Goal: Task Accomplishment & Management: Manage account settings

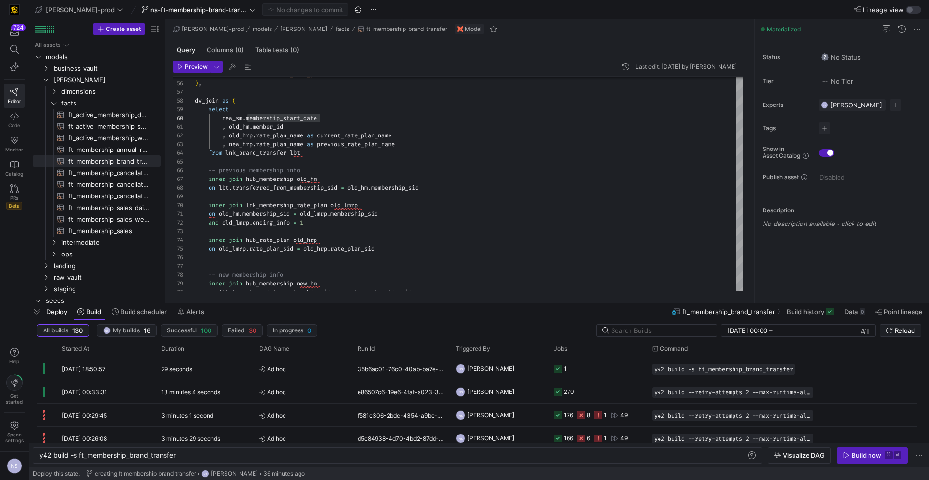
scroll to position [78, 125]
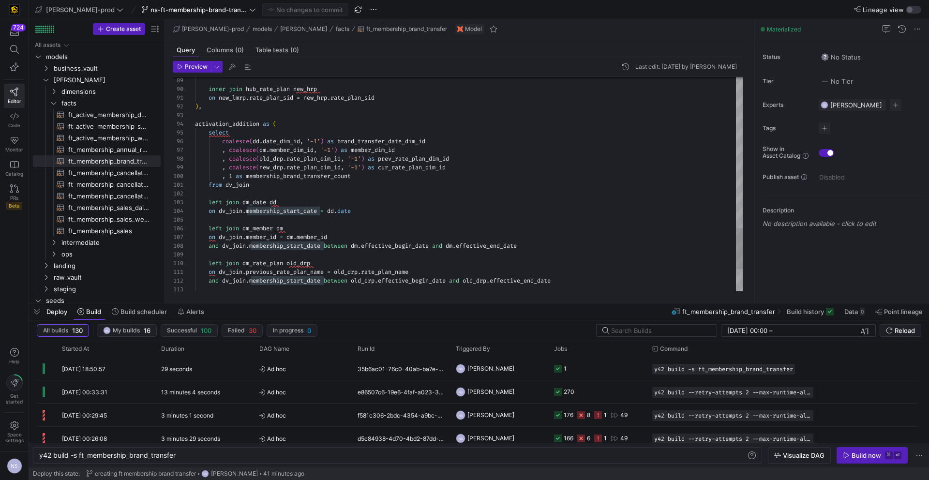
type textarea "on new_lmrp.rate_plan_sid = new_hrp.rate_plan_sid ), activation_addition as ( s…"
drag, startPoint x: 230, startPoint y: 176, endPoint x: 385, endPoint y: 177, distance: 154.8
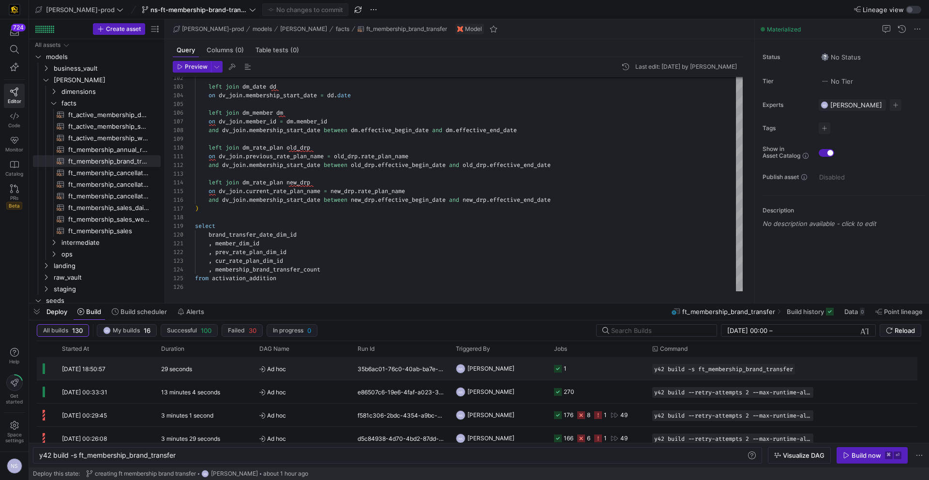
click at [594, 358] on y42-job-status-cell-renderer "1" at bounding box center [597, 369] width 87 height 22
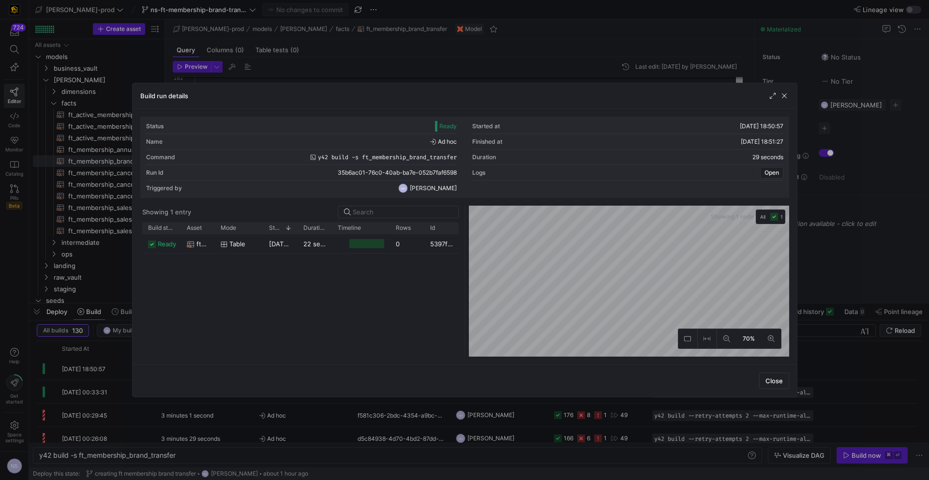
click at [907, 285] on div at bounding box center [464, 240] width 929 height 480
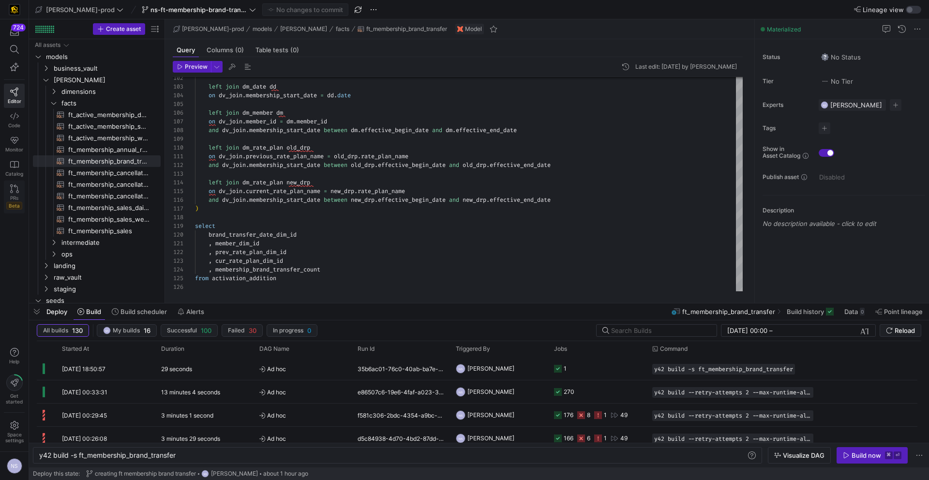
click at [15, 197] on span "PRs" at bounding box center [14, 198] width 8 height 6
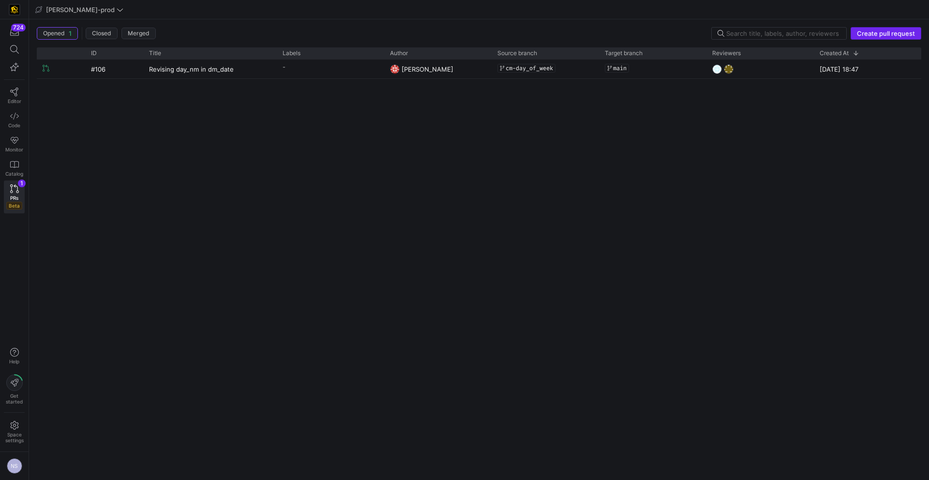
click at [860, 32] on span "Create pull request" at bounding box center [886, 34] width 58 height 8
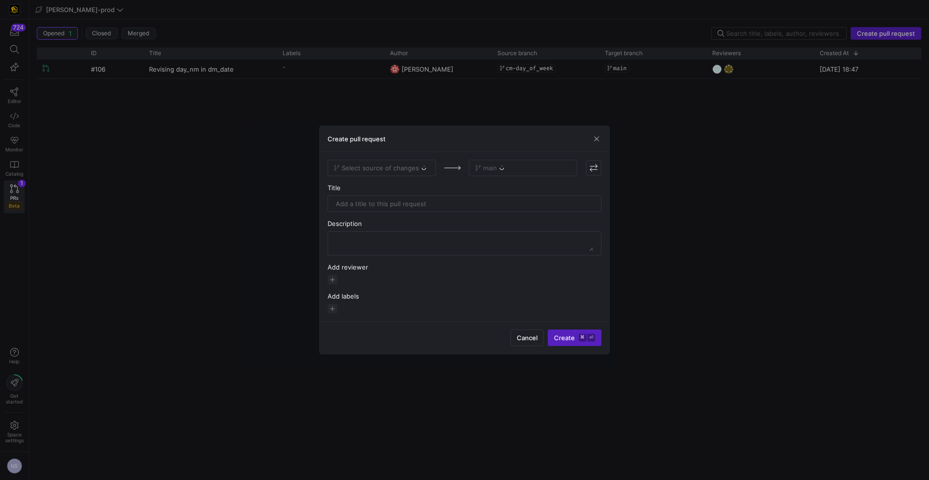
click at [398, 164] on div "Select source of changes" at bounding box center [382, 168] width 108 height 16
click at [369, 164] on div "Select source of changes" at bounding box center [382, 168] width 108 height 16
click at [361, 164] on span "Select source of changes" at bounding box center [380, 168] width 77 height 8
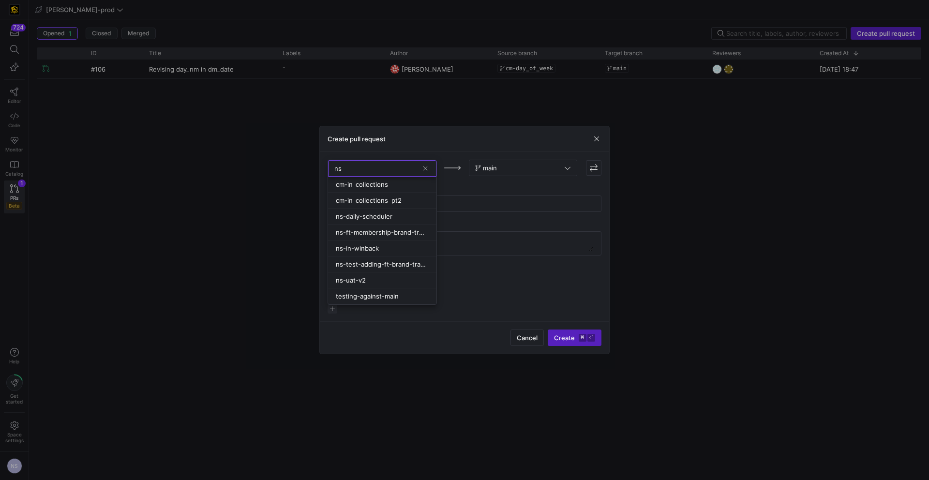
type input "n"
type input "ft-"
click at [383, 216] on span "ns-ft-membership-brand-transfer" at bounding box center [381, 216] width 91 height 8
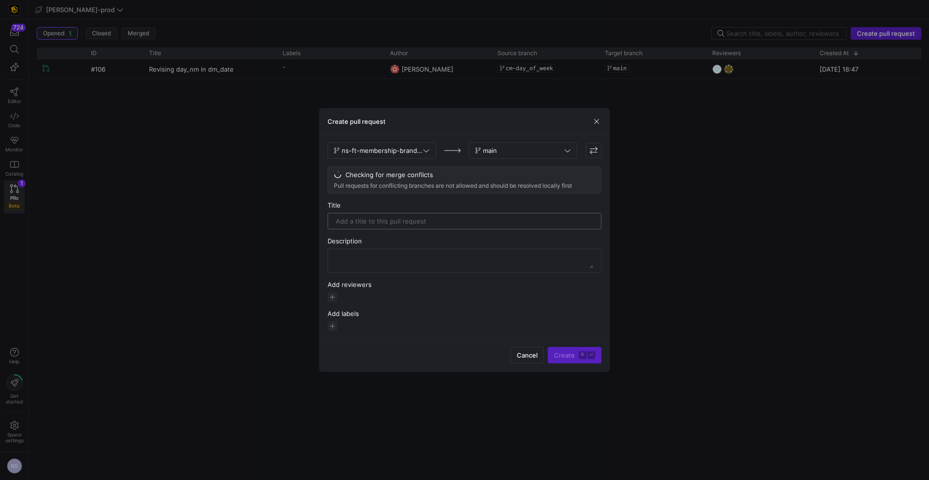
click at [400, 218] on input "text" at bounding box center [464, 221] width 257 height 8
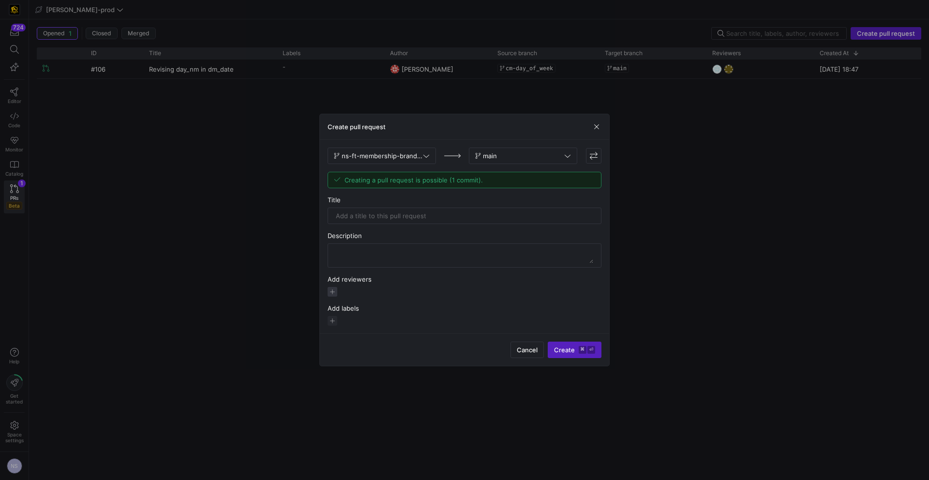
click at [334, 292] on span "button" at bounding box center [333, 292] width 10 height 10
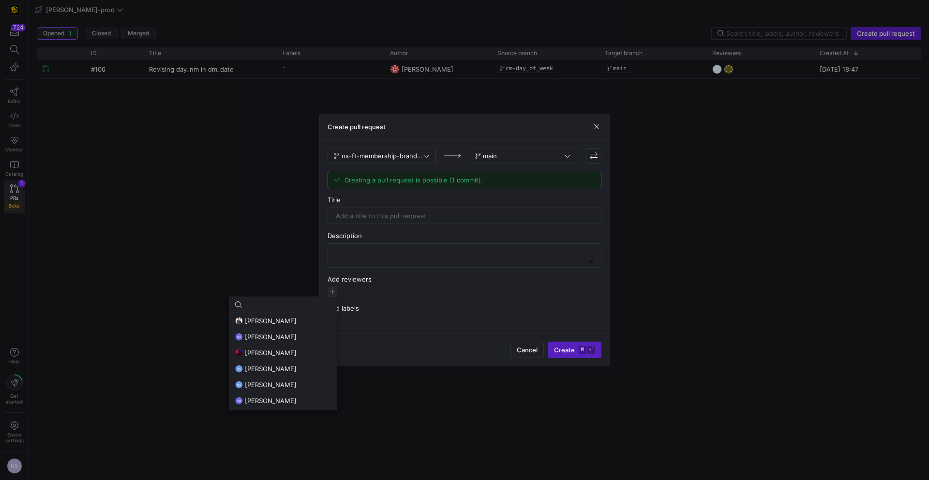
click at [273, 307] on input at bounding box center [287, 305] width 87 height 8
click at [267, 317] on span "[PERSON_NAME]" at bounding box center [271, 321] width 52 height 8
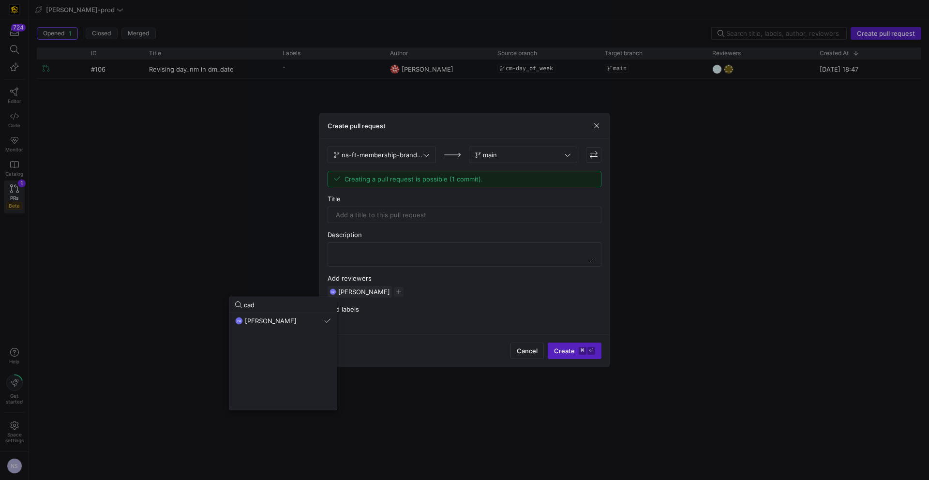
click at [249, 305] on input "cad" at bounding box center [287, 305] width 87 height 8
type input "t"
click at [297, 350] on span "[PERSON_NAME]" at bounding box center [271, 353] width 52 height 8
click at [582, 286] on div at bounding box center [464, 240] width 929 height 480
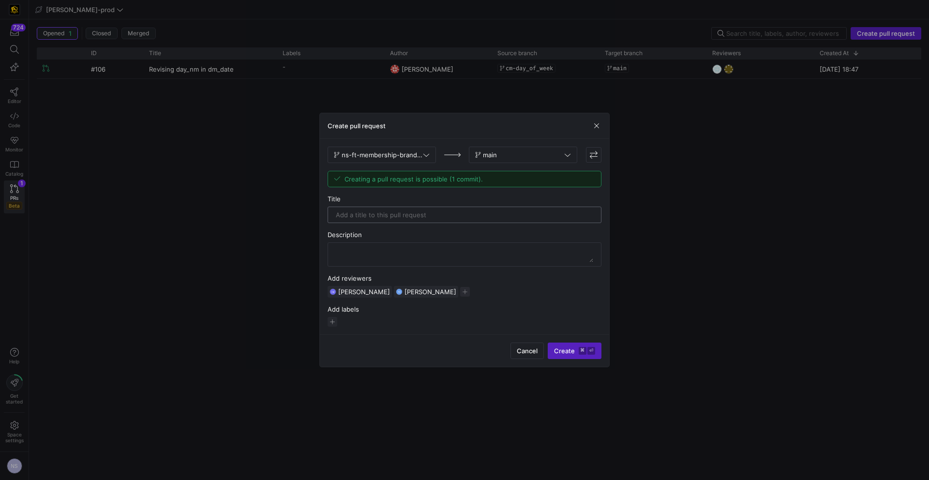
click at [398, 207] on div at bounding box center [465, 215] width 274 height 16
type input "Creating the brand transfer fact"
click at [589, 358] on span "submit" at bounding box center [574, 350] width 53 height 15
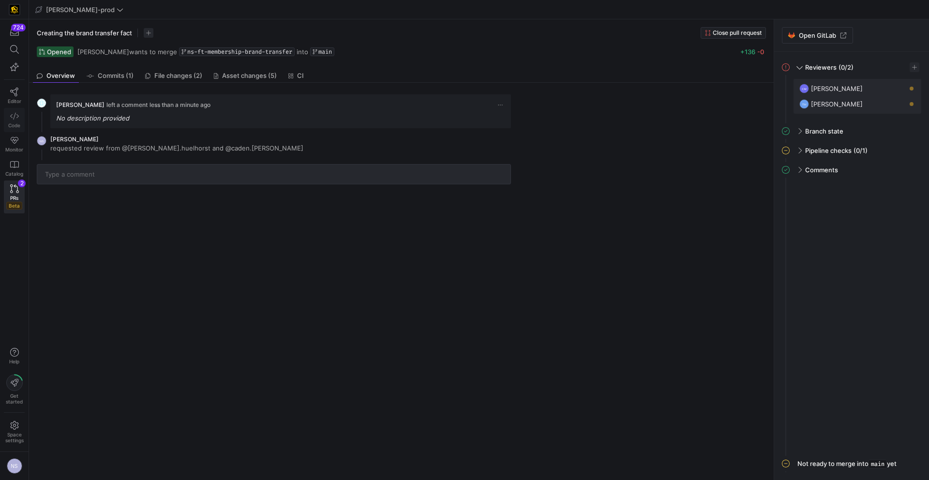
click at [8, 116] on link "Code" at bounding box center [14, 120] width 21 height 24
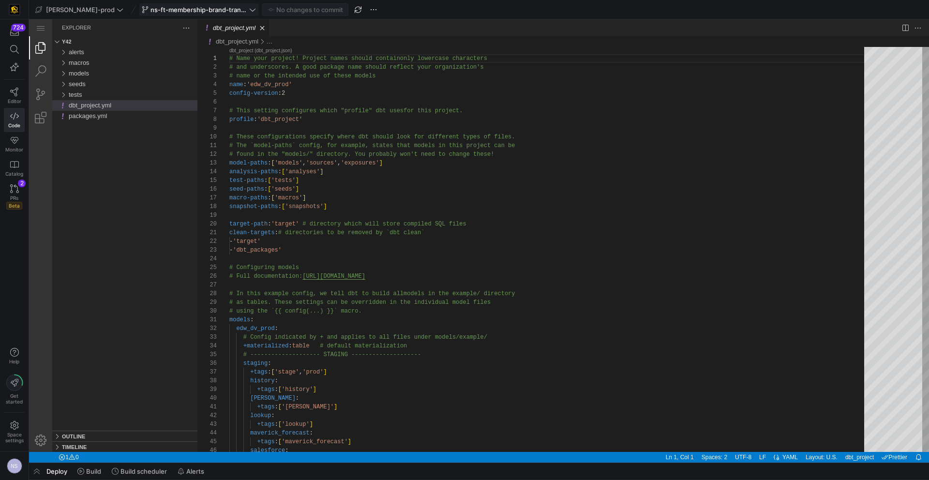
click at [196, 8] on span "ns-ft-membership-brand-transfer" at bounding box center [198, 10] width 97 height 8
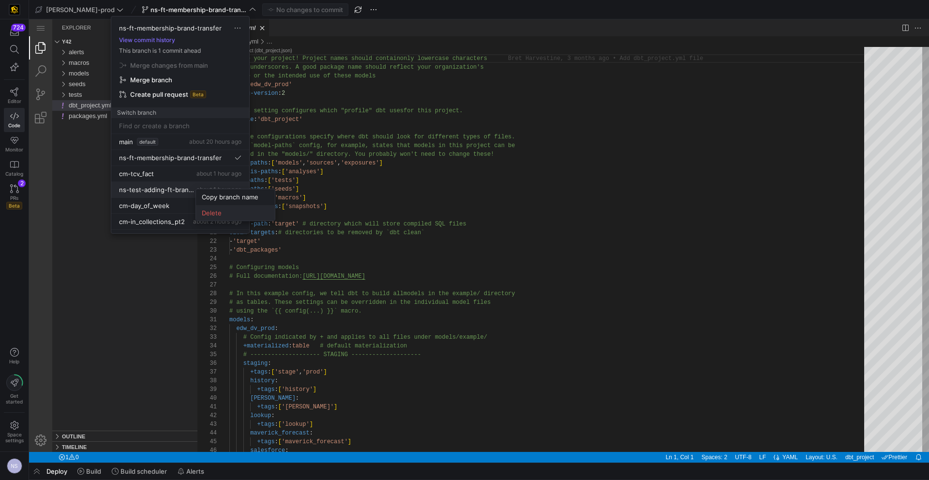
click at [226, 215] on span "Delete" at bounding box center [235, 213] width 67 height 8
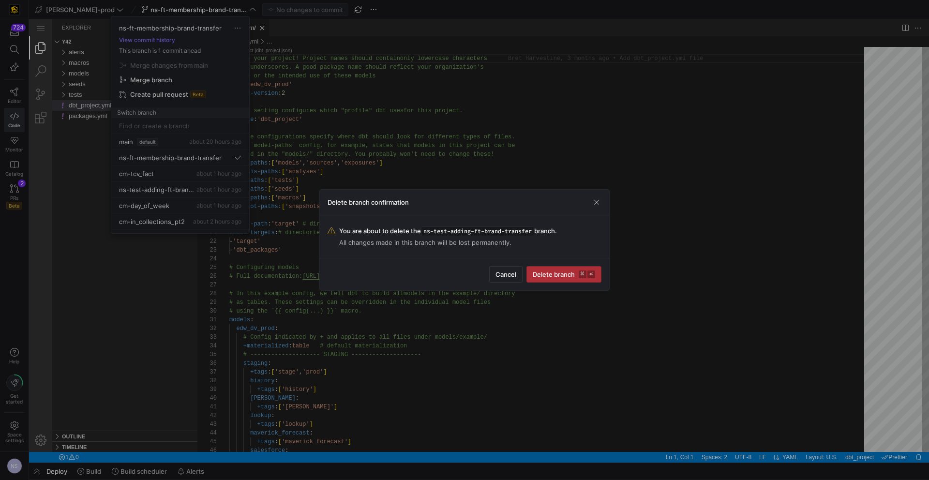
click at [549, 277] on span "Delete branch ⌘ ⏎" at bounding box center [564, 274] width 62 height 8
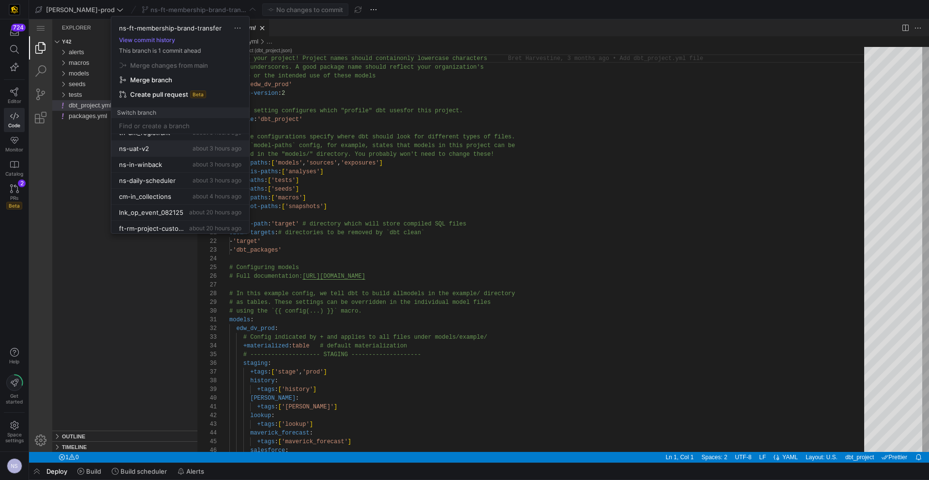
scroll to position [90, 0]
click at [166, 164] on div "ns-in-winback about 3 hours ago" at bounding box center [180, 164] width 122 height 8
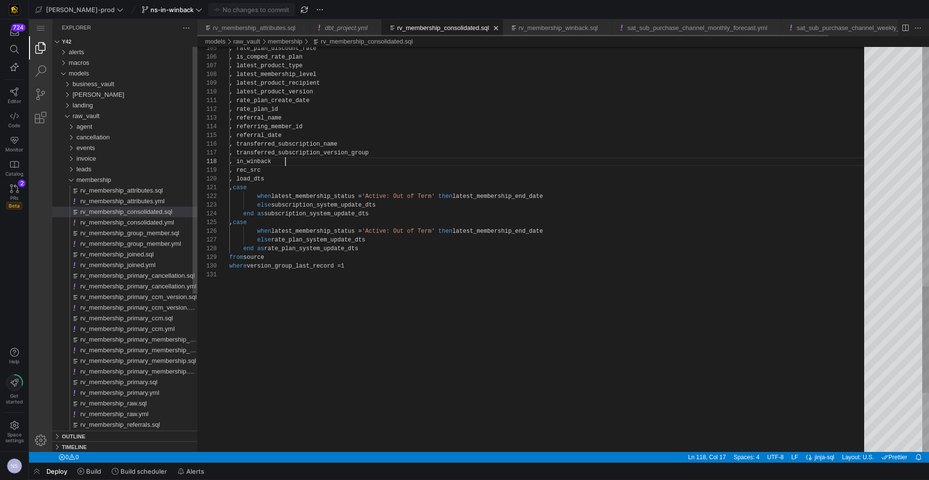
click at [450, 28] on link "rv_membership_consolidated.sql" at bounding box center [443, 27] width 92 height 7
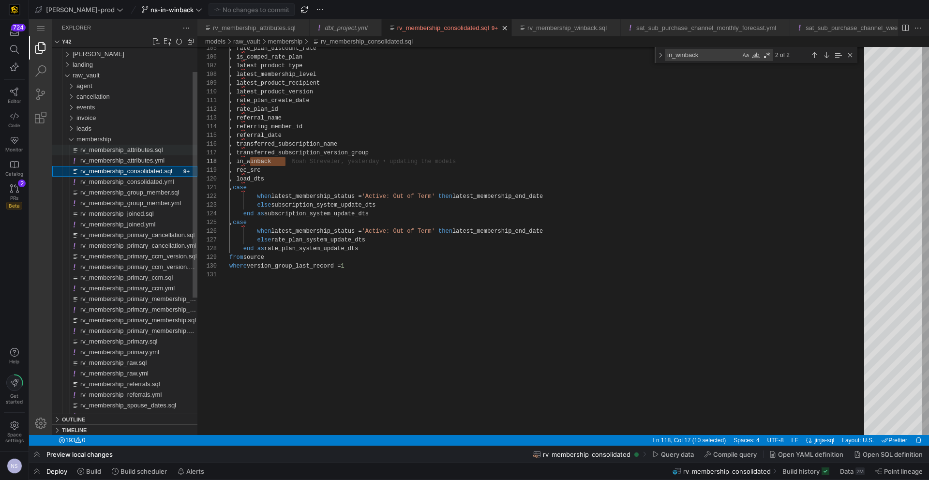
click at [139, 151] on span "rv_membership_attributes.sql" at bounding box center [121, 149] width 83 height 7
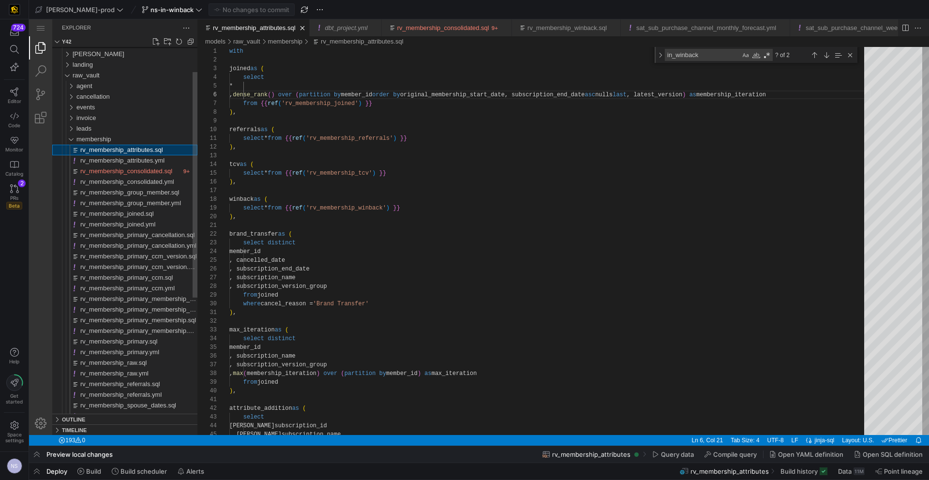
scroll to position [87, 70]
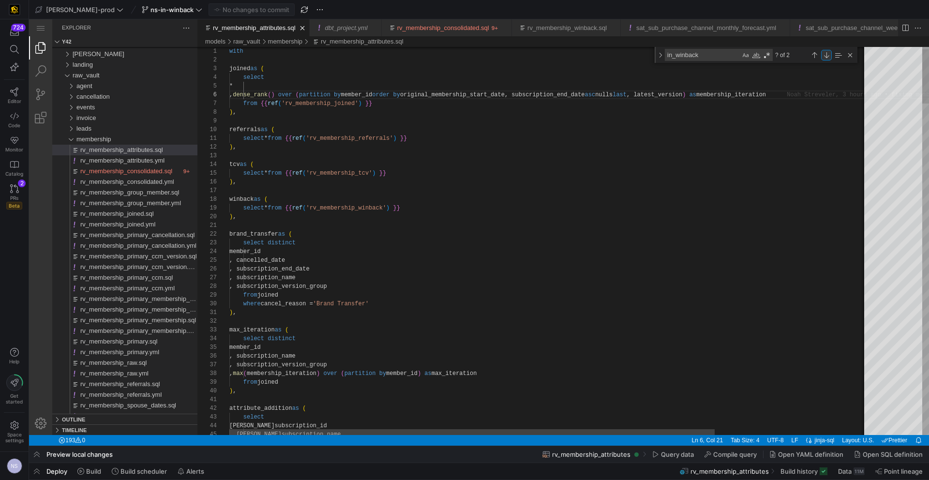
click at [823, 53] on div "Next Match (Enter)" at bounding box center [826, 55] width 11 height 11
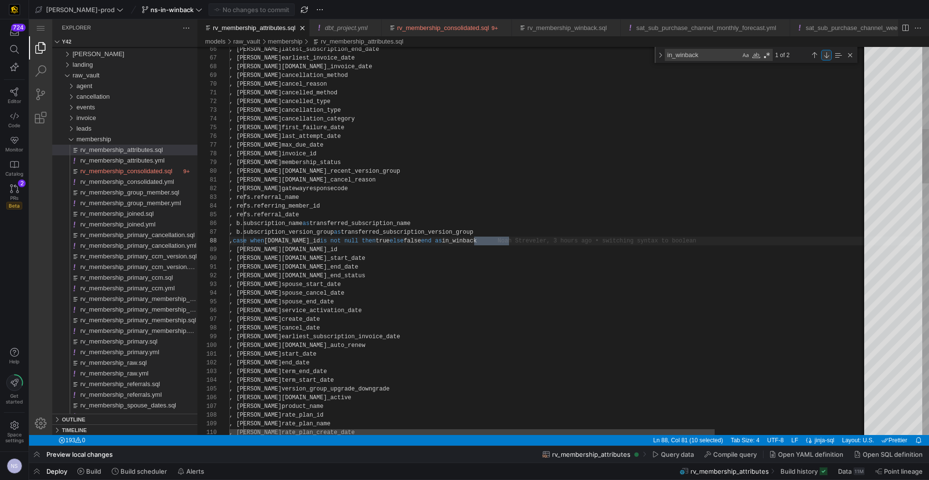
click at [823, 53] on div "Next Match (Enter)" at bounding box center [826, 55] width 11 height 11
type textarea ", referral_name , referring_member_id , referral_date , transferred_subscriptio…"
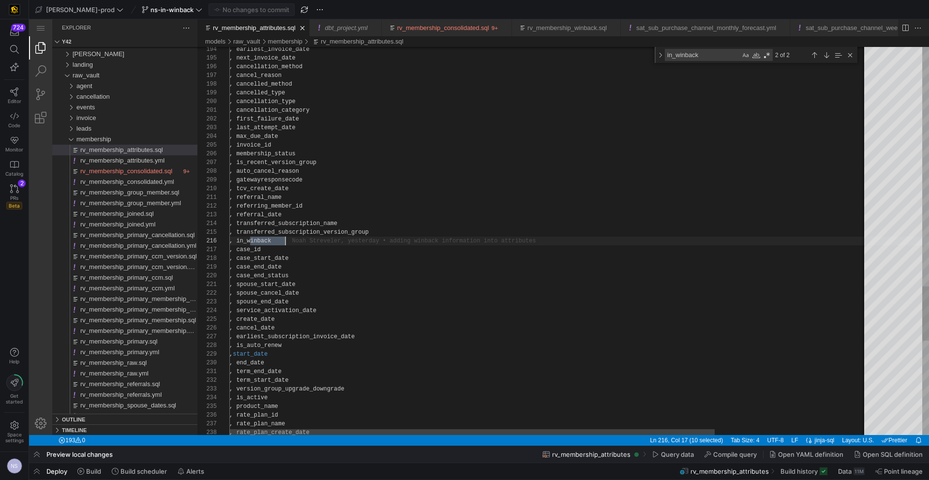
scroll to position [44, 56]
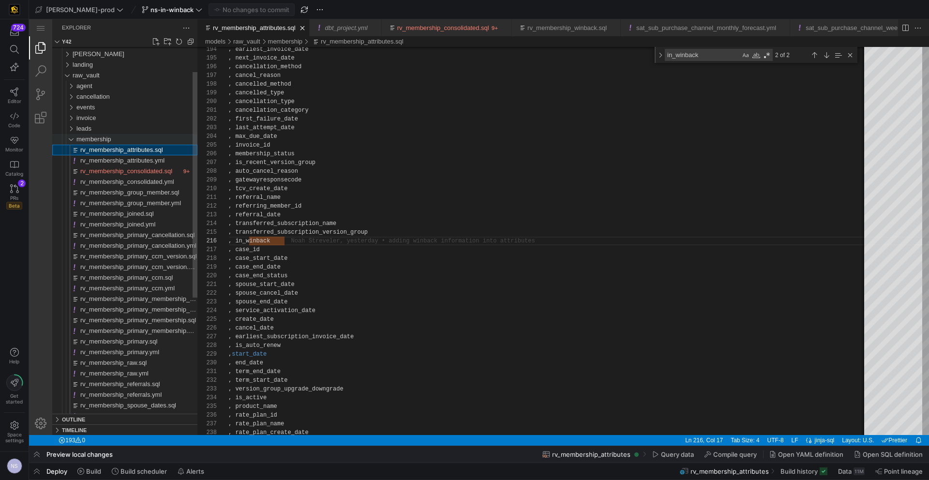
click at [114, 137] on div "membership" at bounding box center [136, 139] width 121 height 11
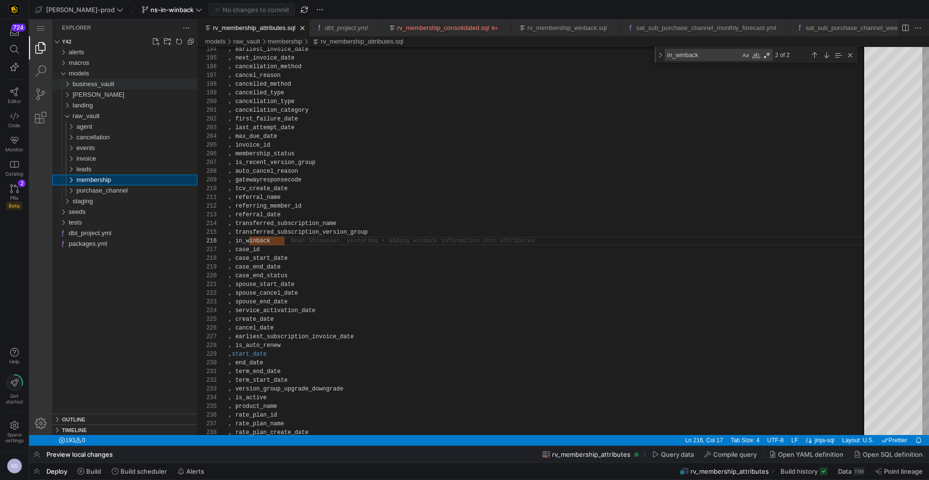
click at [86, 85] on span "business_vault" at bounding box center [94, 83] width 42 height 7
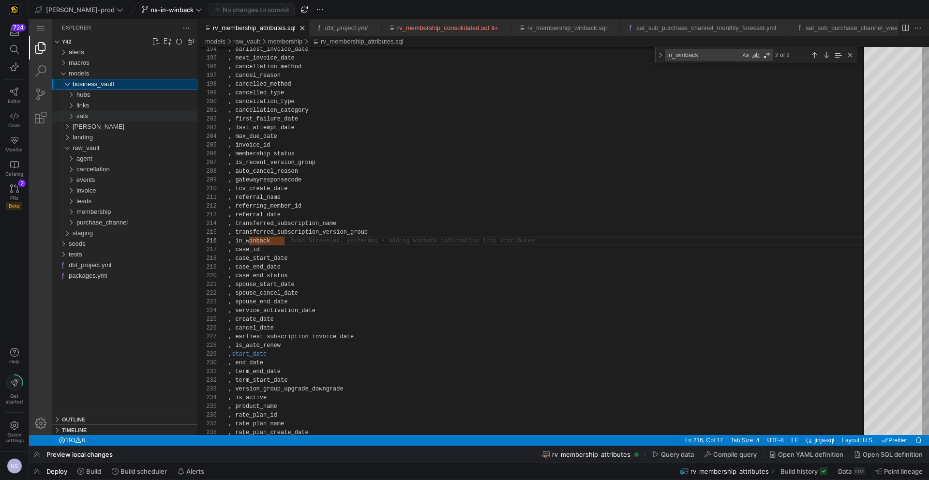
click at [94, 115] on div "sats" at bounding box center [136, 116] width 121 height 11
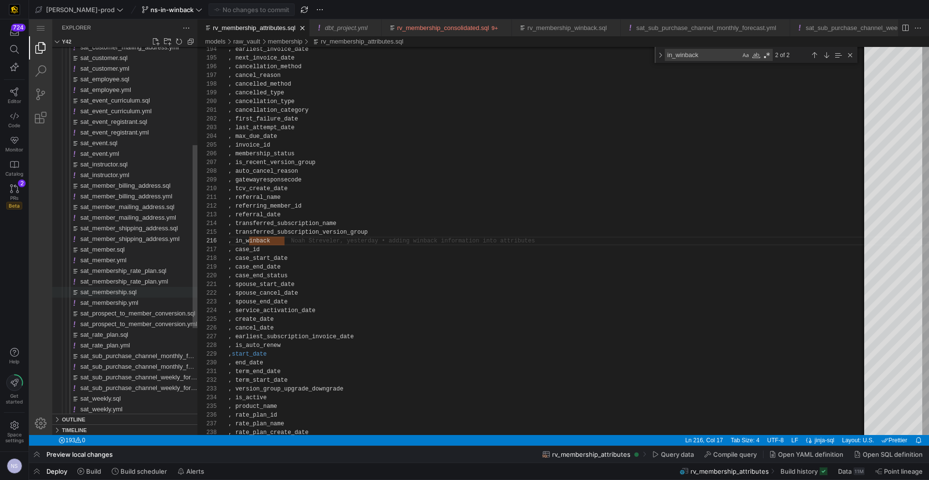
click at [126, 289] on span "sat_membership.sql" at bounding box center [108, 291] width 56 height 7
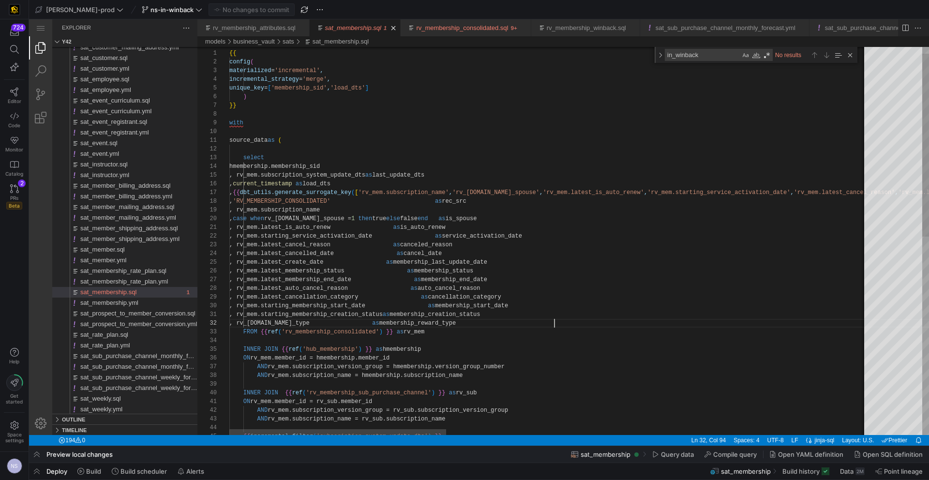
scroll to position [9, 325]
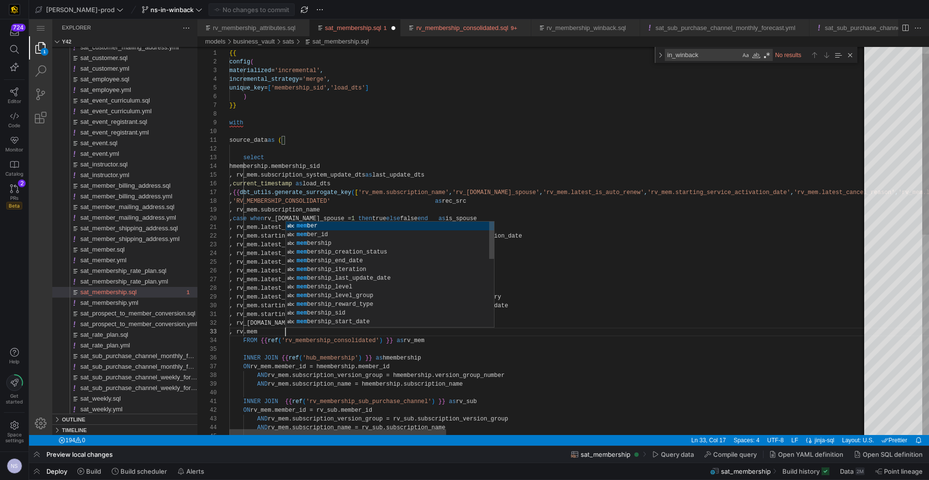
scroll to position [17, 56]
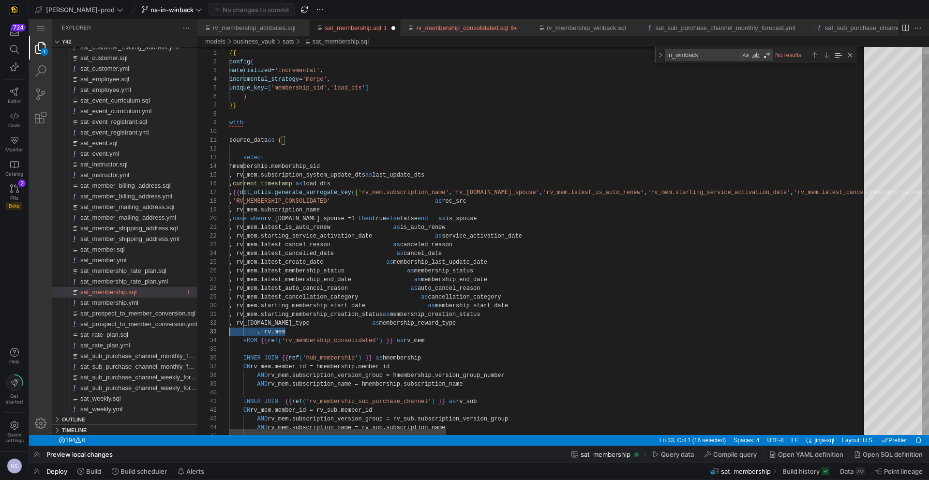
scroll to position [17, 0]
drag, startPoint x: 299, startPoint y: 333, endPoint x: 194, endPoint y: 331, distance: 105.5
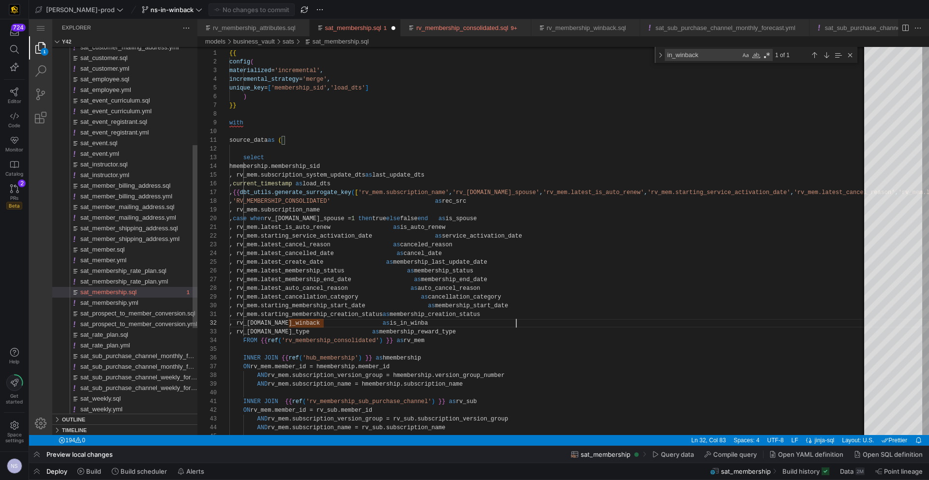
scroll to position [9, 294]
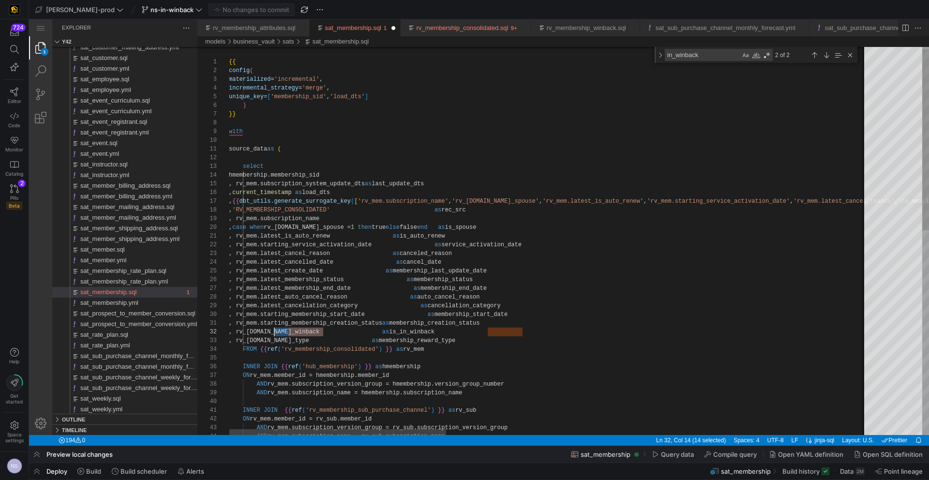
scroll to position [9, 35]
drag, startPoint x: 322, startPoint y: 327, endPoint x: 266, endPoint y: 330, distance: 56.2
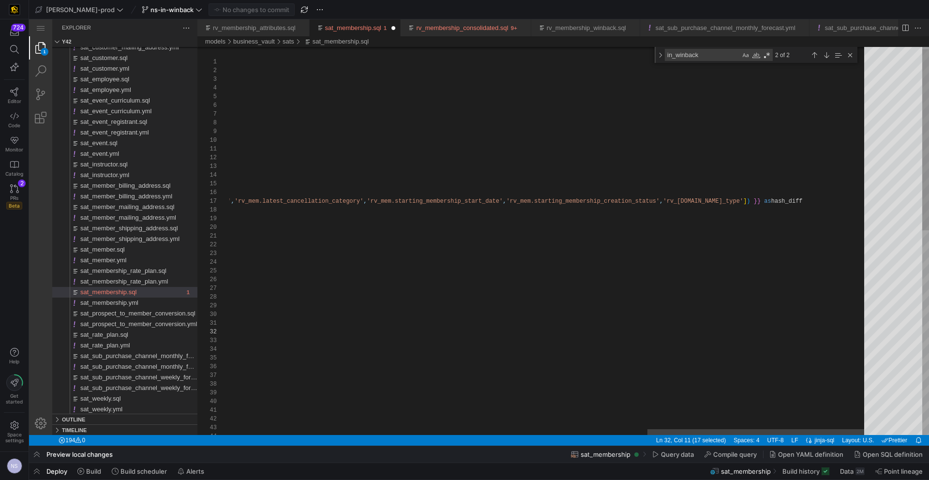
paste textarea "dbt_utils.generate_surrogate_key(['rv_mem.subscription_name', 'rv_[DOMAIN_NAME]…"
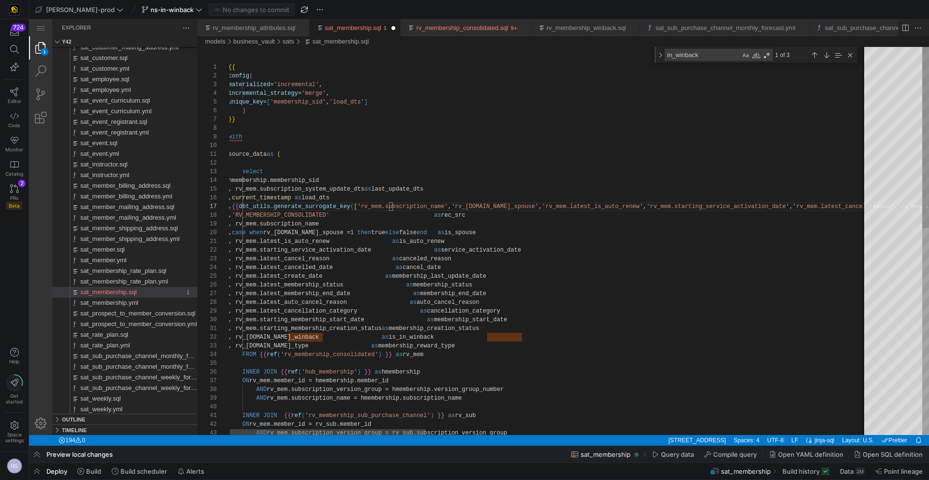
scroll to position [9, 328]
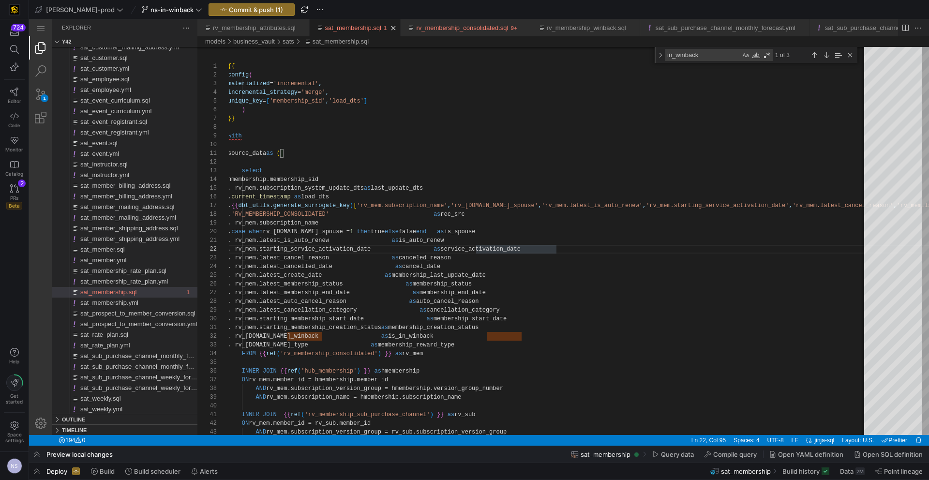
type textarea ", rv_mem.latest_is_auto_renew as is_auto_renew , rv_mem.starting_service_activa…"
click at [237, 6] on span "Commit & push (1)" at bounding box center [256, 10] width 54 height 8
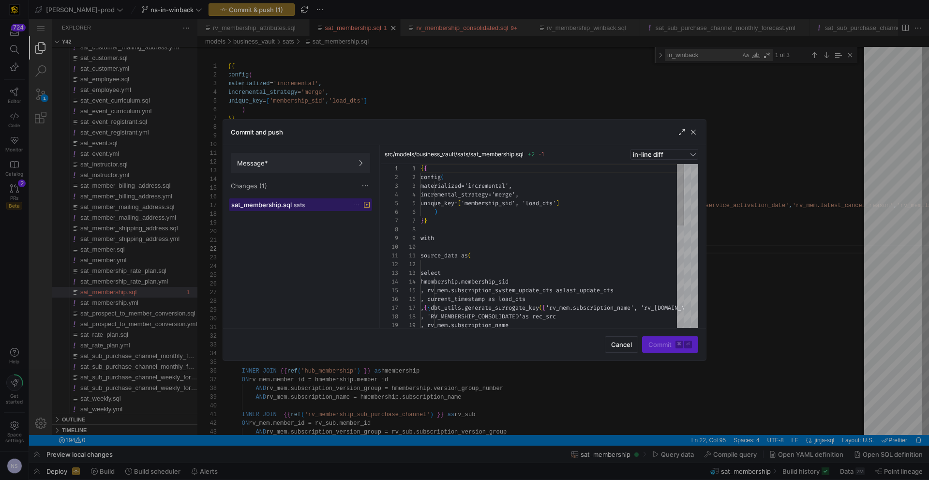
click at [270, 207] on span "sat_membership.sql" at bounding box center [261, 205] width 60 height 8
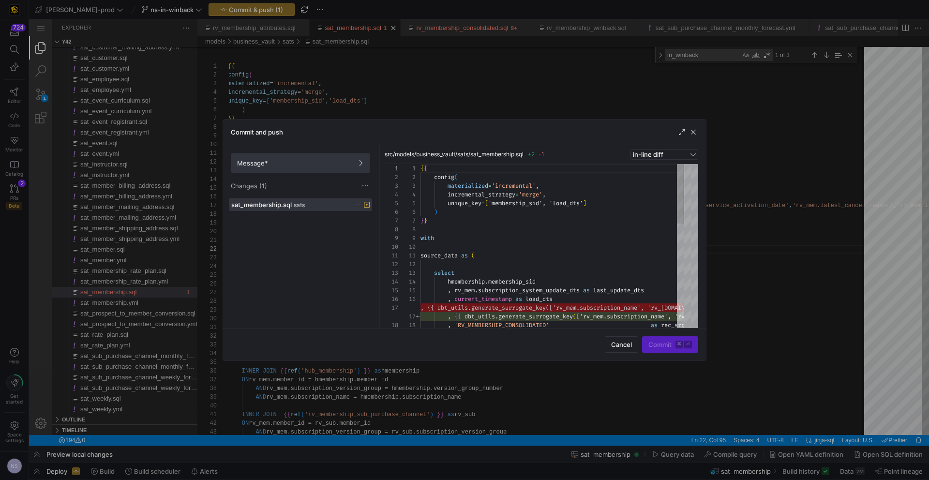
click at [307, 155] on span at bounding box center [300, 162] width 138 height 19
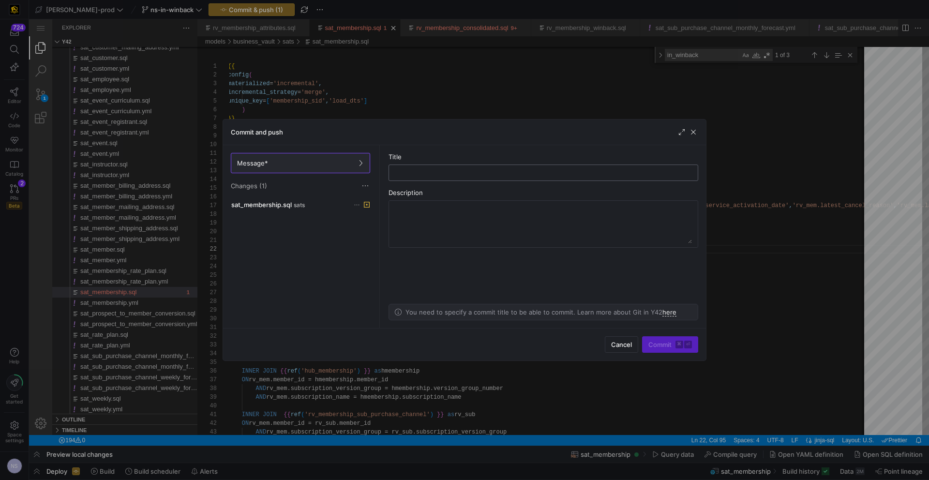
click at [461, 171] on input "text" at bounding box center [543, 173] width 293 height 8
type input "adding is in winback to the data vault"
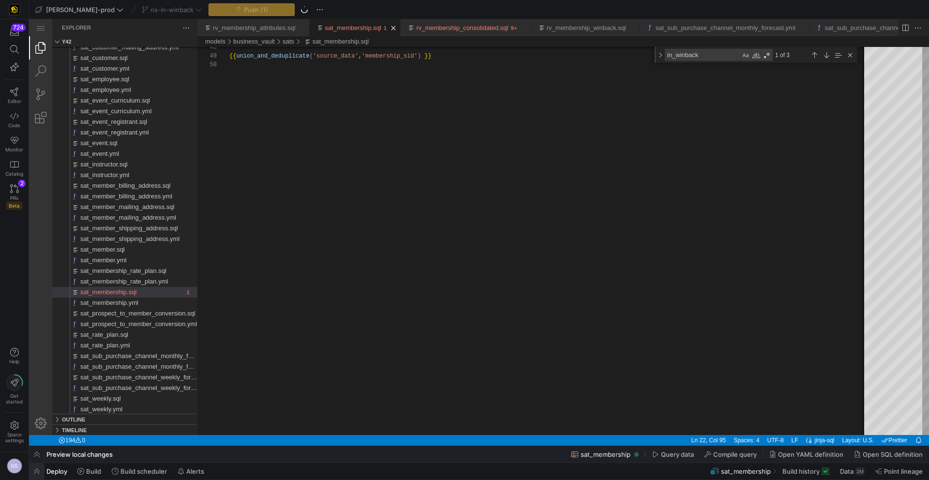
click at [35, 475] on span "button" at bounding box center [36, 471] width 15 height 16
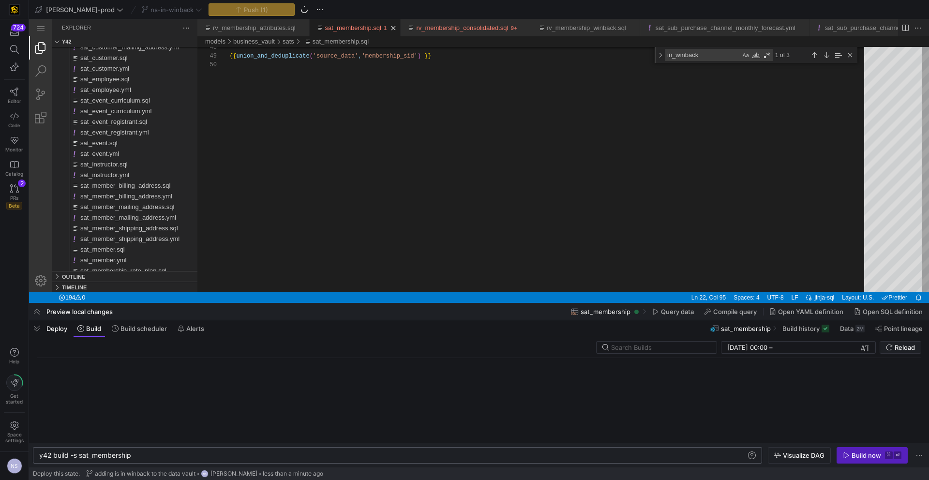
scroll to position [0, 92]
click at [231, 453] on div "y42 build -s sat_membership" at bounding box center [392, 455] width 707 height 8
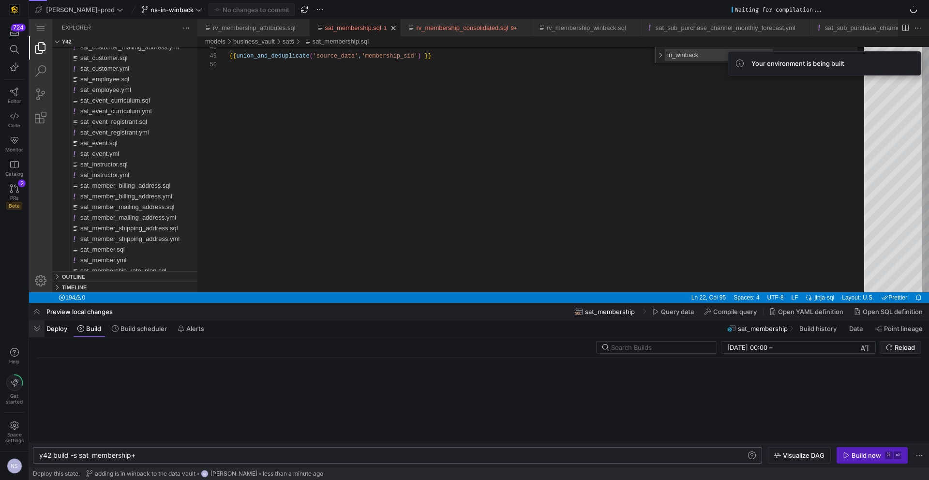
type textarea "y42 build -s sat_membership+"
click at [39, 327] on span "button" at bounding box center [36, 328] width 15 height 16
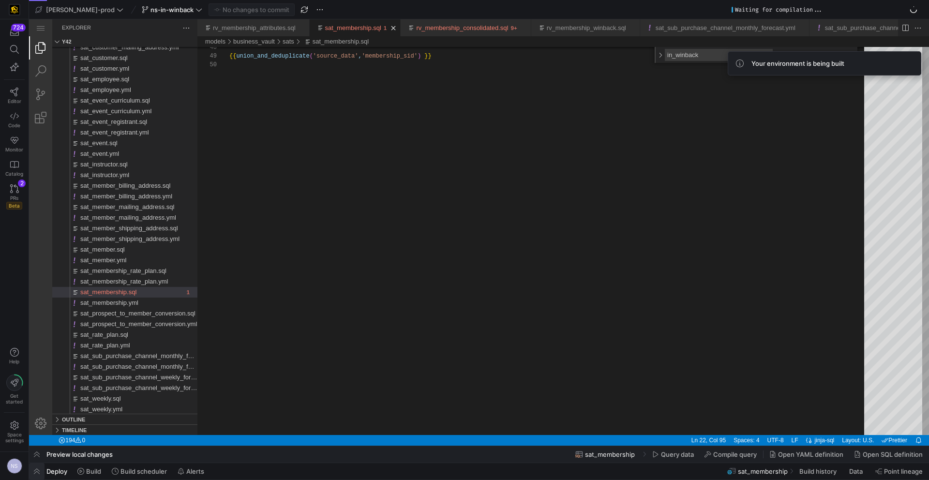
click at [39, 470] on span "button" at bounding box center [36, 471] width 15 height 16
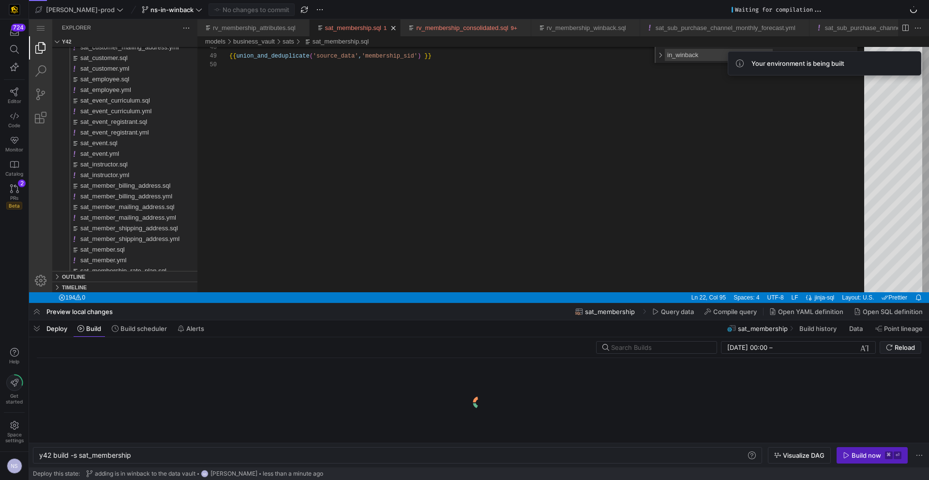
scroll to position [0, 92]
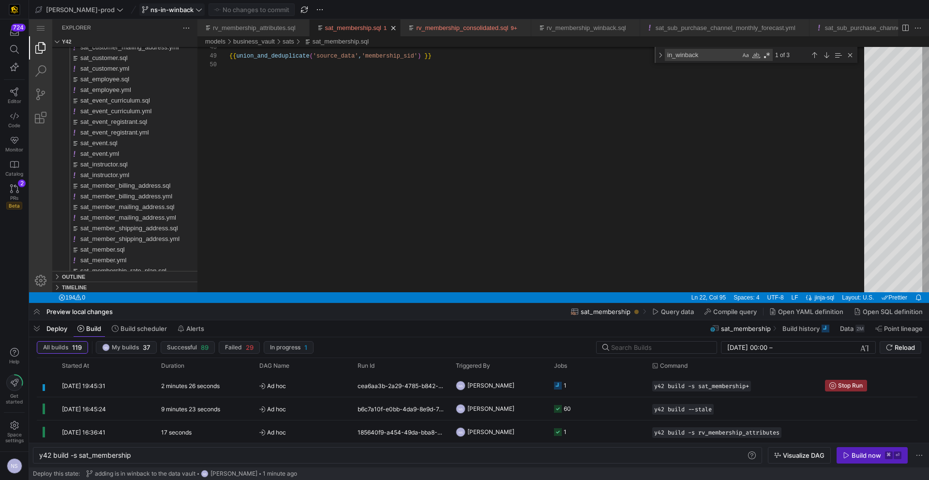
click at [171, 14] on span at bounding box center [172, 10] width 64 height 12
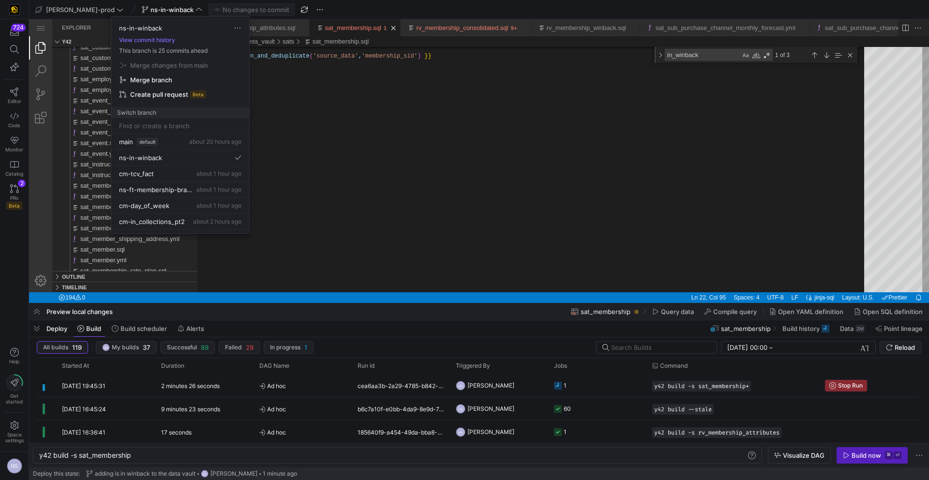
click at [165, 9] on div at bounding box center [464, 240] width 929 height 480
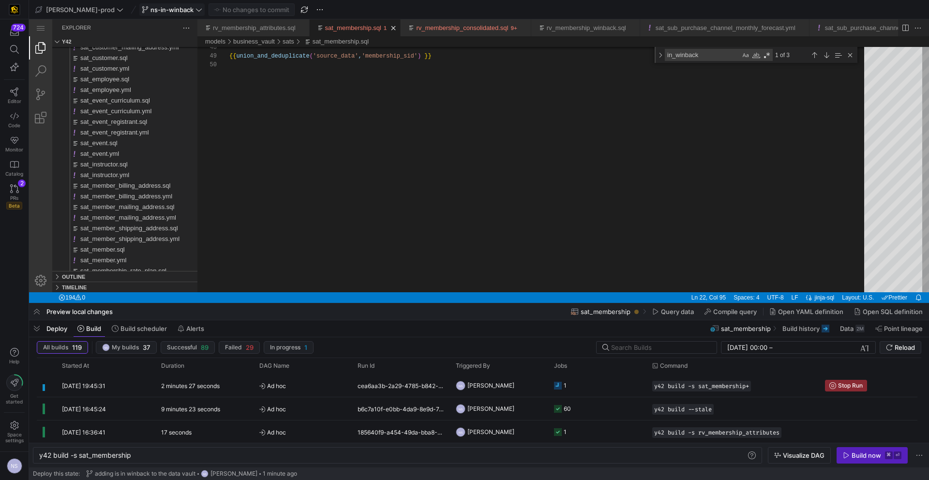
click at [164, 9] on span "ns-in-winback" at bounding box center [171, 10] width 43 height 8
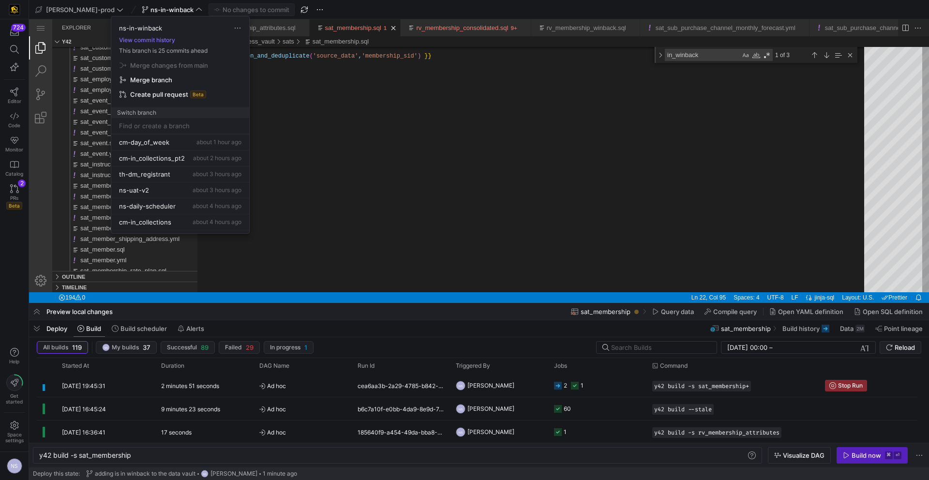
scroll to position [68, 0]
click at [411, 210] on div at bounding box center [464, 240] width 929 height 480
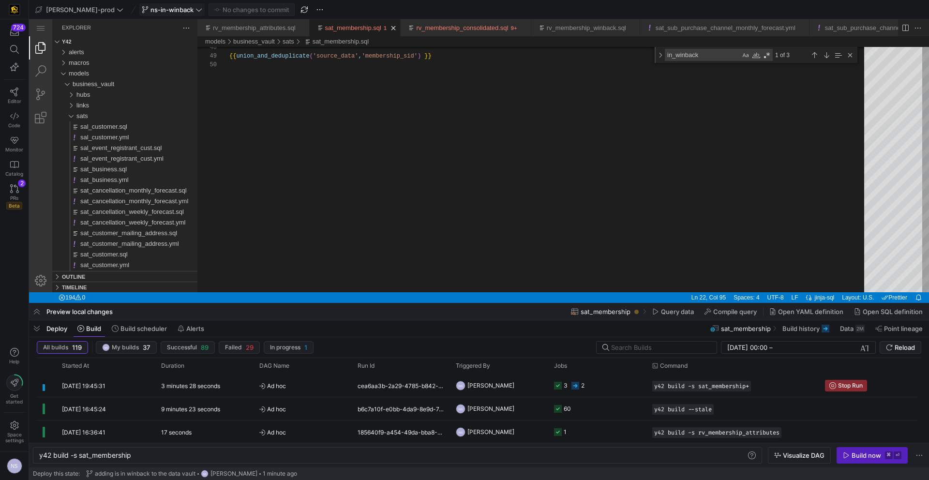
click at [153, 8] on span "ns-in-winback" at bounding box center [171, 10] width 43 height 8
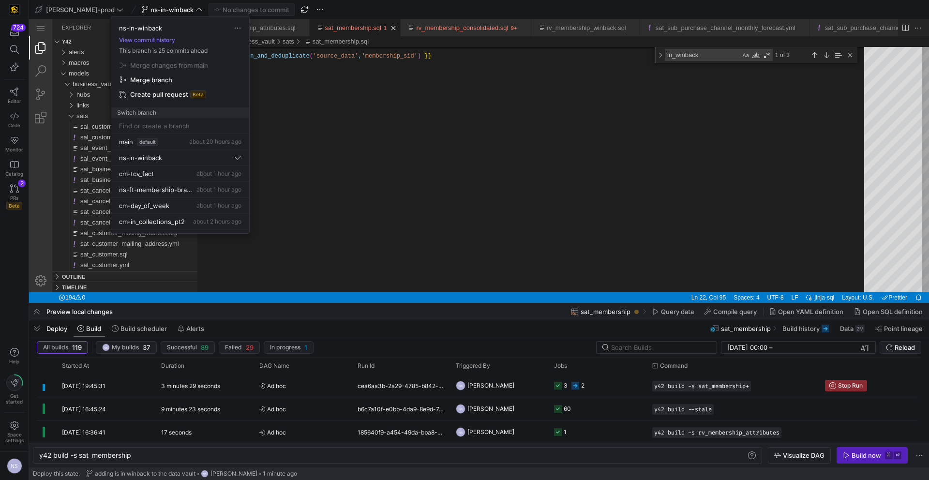
click at [399, 114] on div at bounding box center [464, 240] width 929 height 480
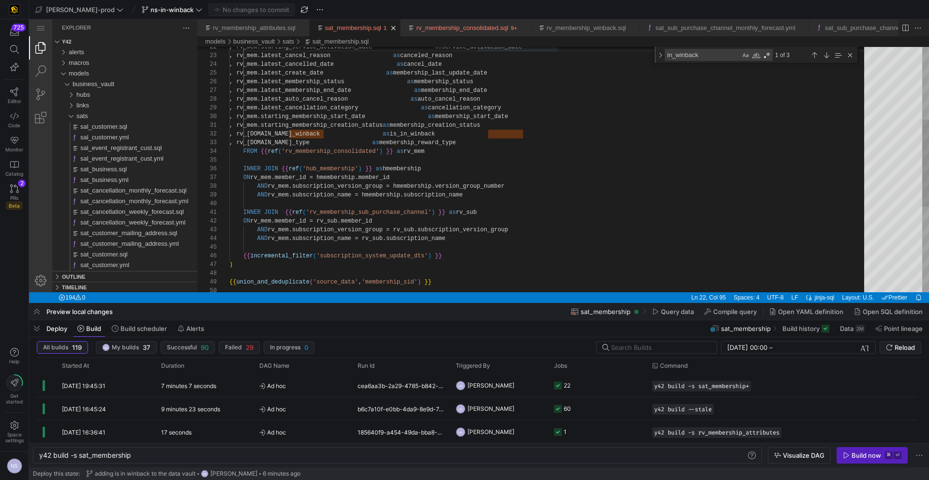
scroll to position [9, 328]
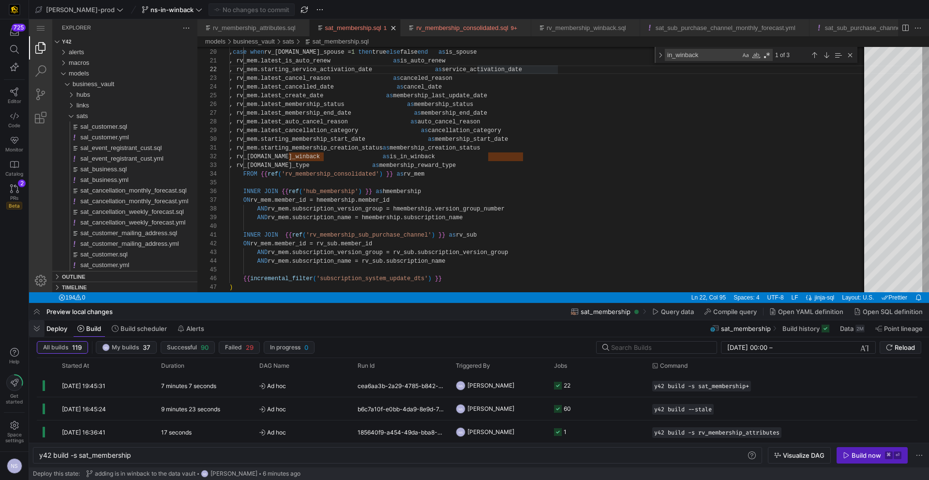
drag, startPoint x: 37, startPoint y: 330, endPoint x: 8, endPoint y: 311, distance: 34.9
click at [37, 330] on span "button" at bounding box center [36, 328] width 15 height 16
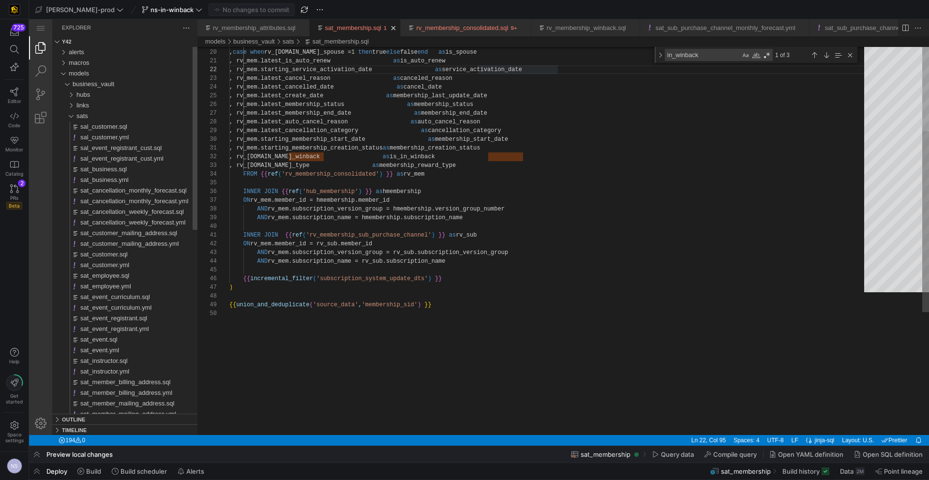
scroll to position [9, 328]
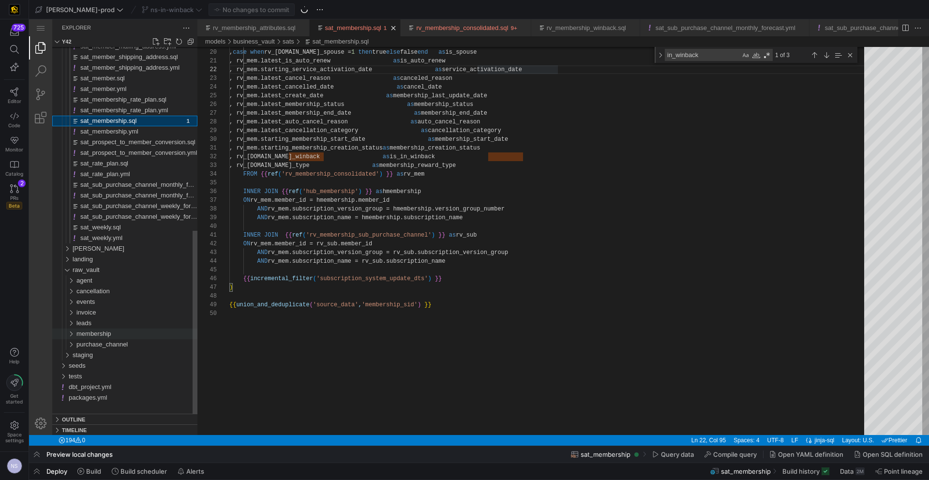
click at [114, 332] on div "membership" at bounding box center [136, 333] width 121 height 11
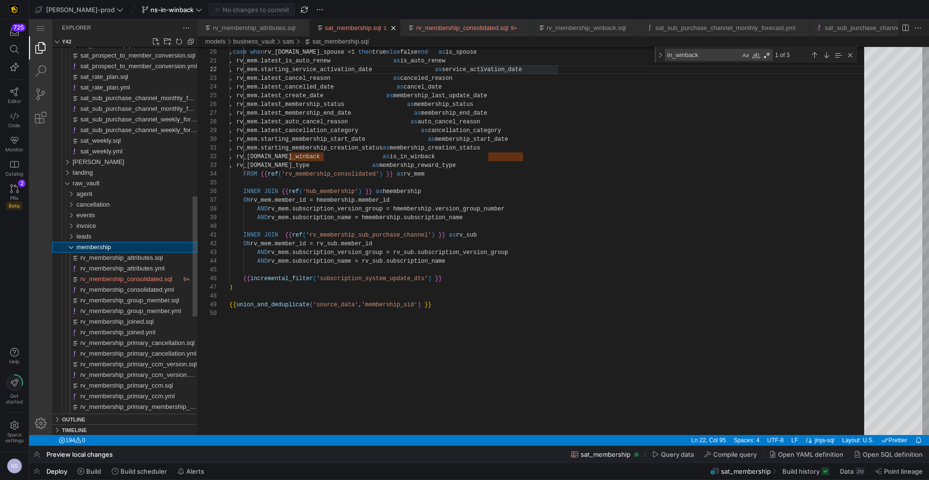
click at [114, 245] on div "membership" at bounding box center [136, 247] width 121 height 11
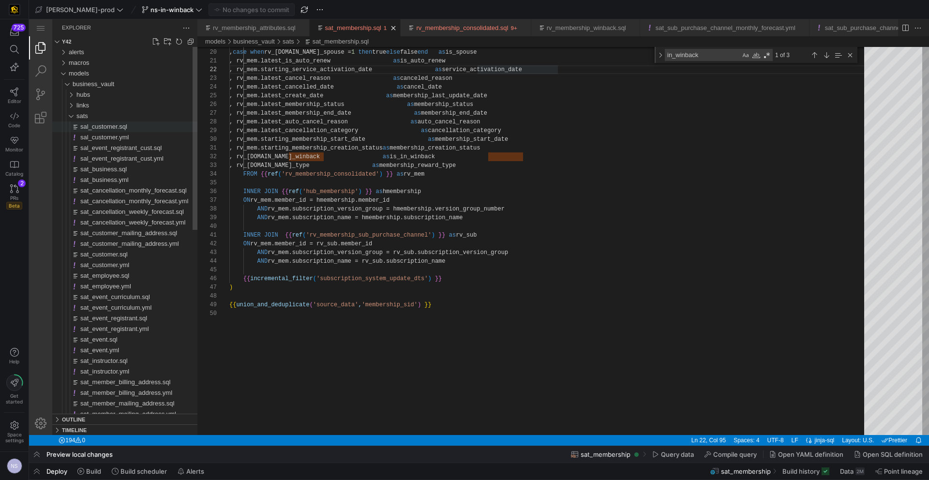
click at [83, 122] on div "sal_customer.sql" at bounding box center [138, 126] width 117 height 11
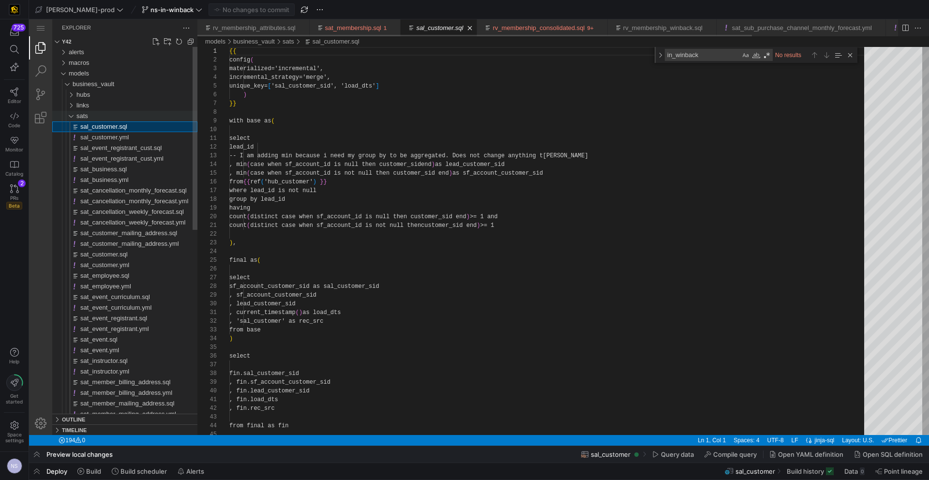
scroll to position [87, 0]
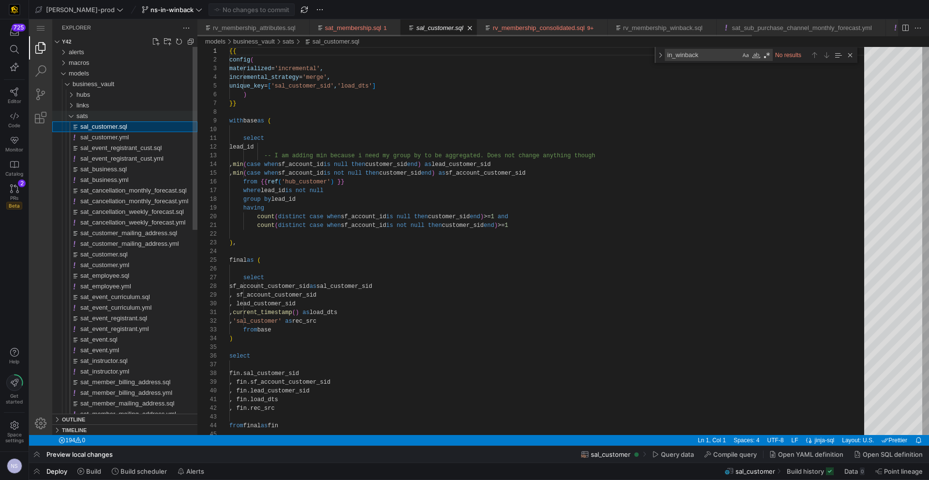
click at [84, 117] on span "sats" at bounding box center [82, 115] width 12 height 7
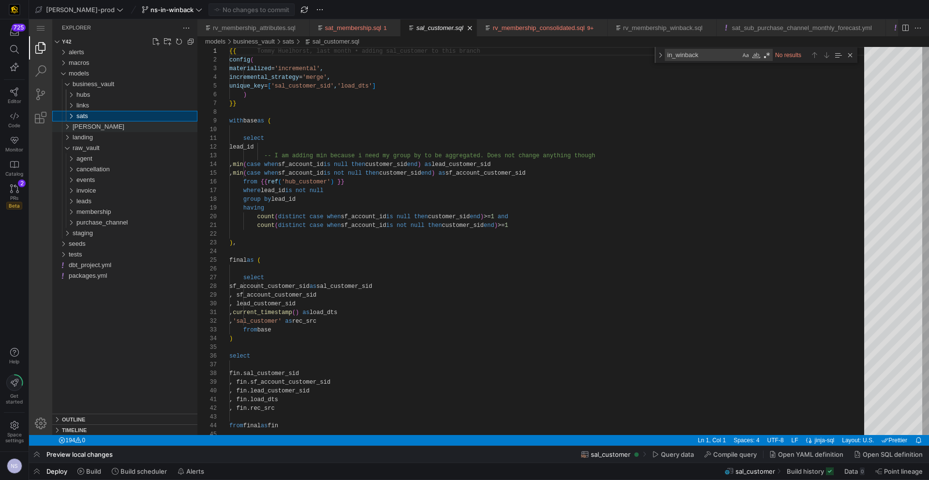
click at [99, 124] on div "[PERSON_NAME]" at bounding box center [135, 126] width 125 height 11
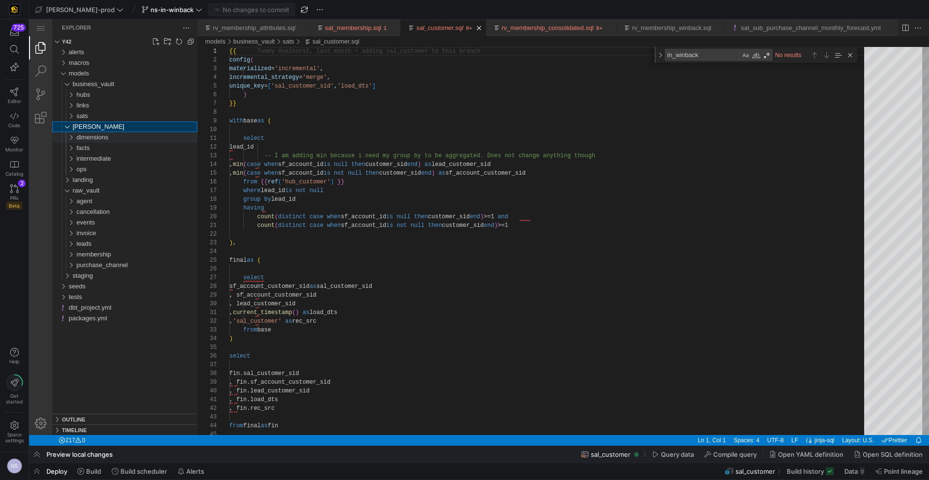
click at [104, 138] on span "dimensions" at bounding box center [92, 137] width 32 height 7
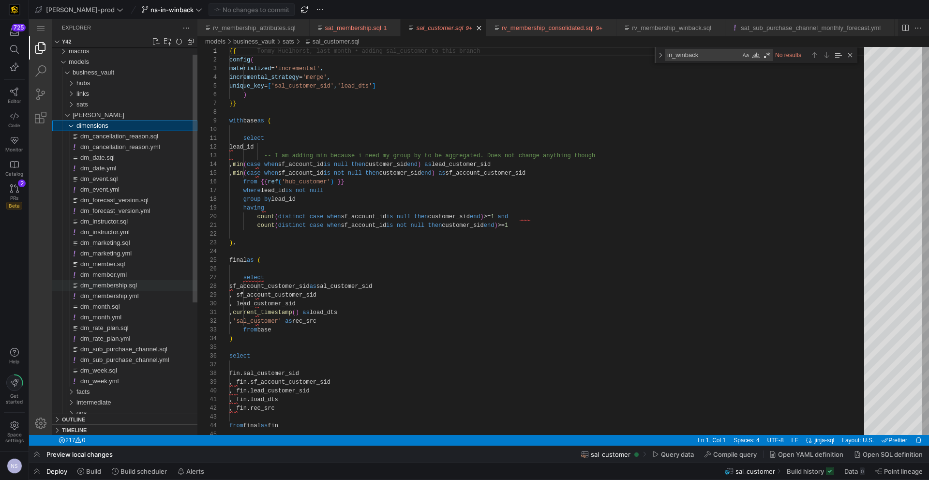
click at [130, 286] on span "dm_membership.sql" at bounding box center [108, 285] width 57 height 7
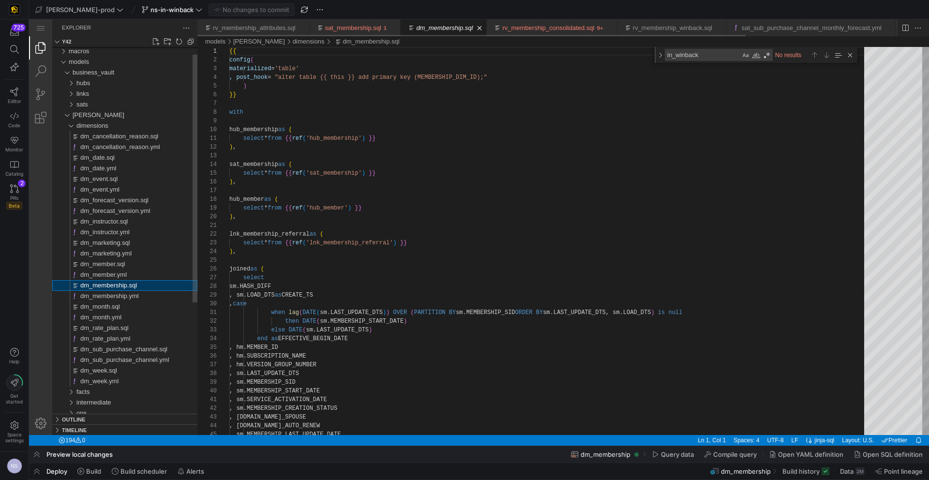
scroll to position [87, 0]
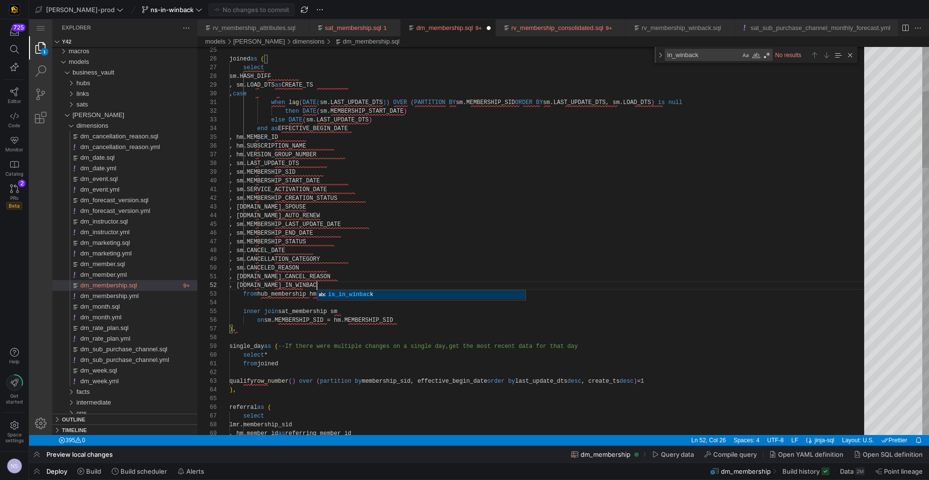
scroll to position [9, 91]
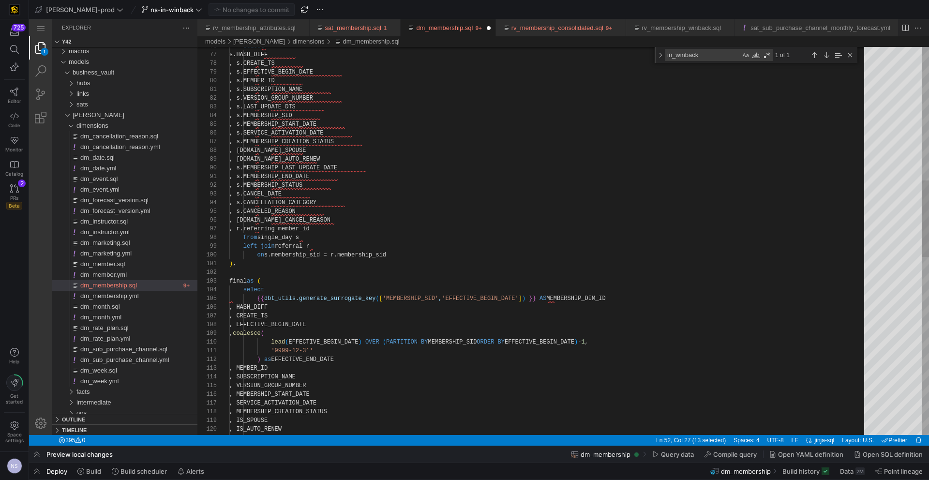
click at [361, 226] on div ", s.MEMBERSHIP_END_DATE , s.MEMBERSHIP_STATUS , s.CANCEL_DATE , s.CANCELLATION_…" at bounding box center [550, 354] width 642 height 1963
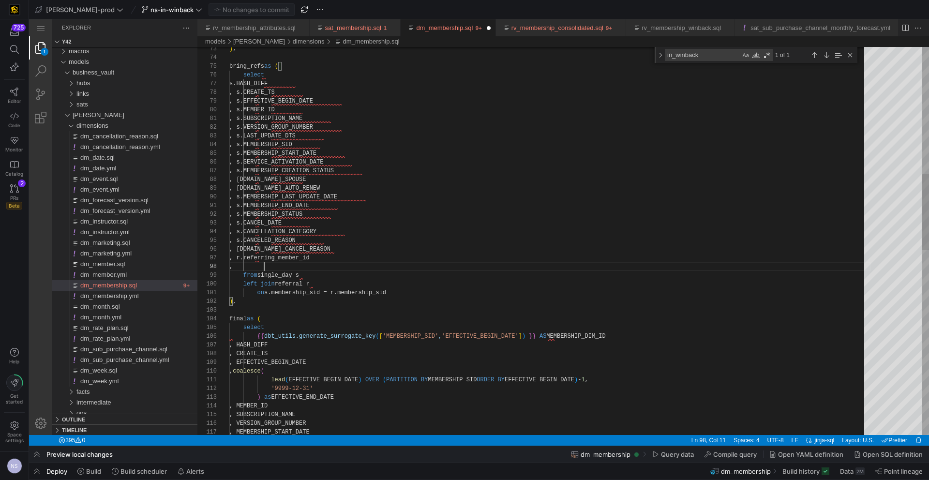
paste textarea "IS_IN_WINBACK"
drag, startPoint x: 264, startPoint y: 265, endPoint x: 279, endPoint y: 260, distance: 15.6
click at [264, 265] on div "91 92 93 94 95 96 97 99 100 101 102 103 104 105 106 107 108 109 110 111 112 113…" at bounding box center [562, 241] width 731 height 388
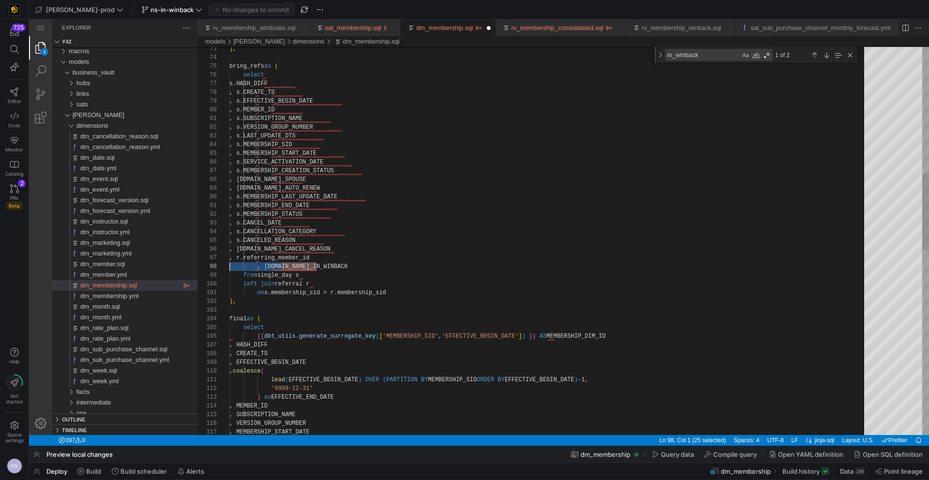
drag, startPoint x: 317, startPoint y: 264, endPoint x: 176, endPoint y: 267, distance: 141.3
paste textarea ", [DOMAIN_NAME]_IN_WINBACK"
click at [286, 258] on div ", s.MEMBERSHIP_END_DATE , s.MEMBERSHIP_STATUS , s.CANCEL_DATE , s.CANCELLATION_…" at bounding box center [550, 387] width 642 height 1971
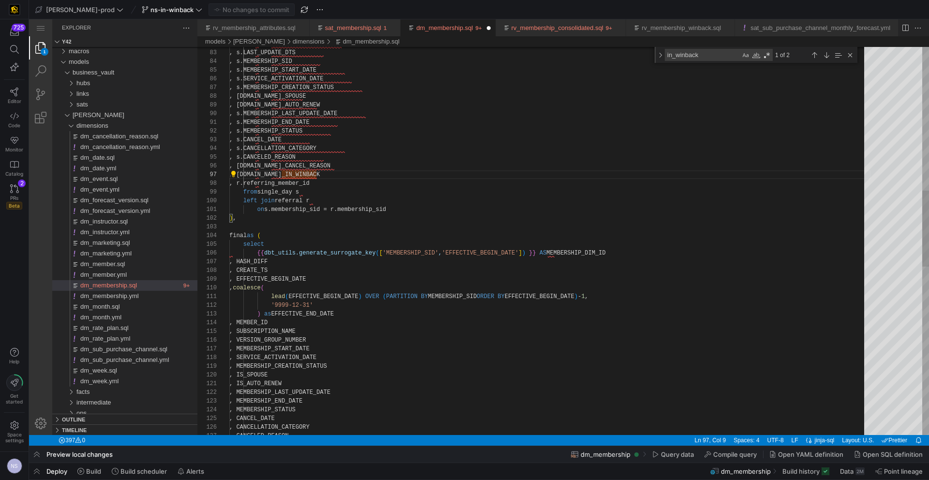
click at [298, 173] on div ", MEMBERSHIP_END_DATE , MEMBERSHIP_STATUS , CANCEL_DATE , CANCELLATION_CATEGORY…" at bounding box center [550, 303] width 642 height 1971
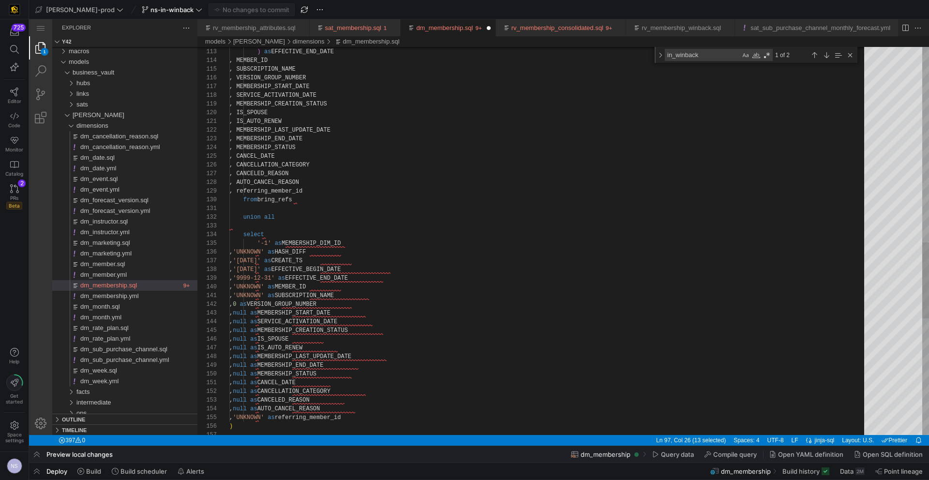
click at [340, 180] on div ", MEMBERSHIP_END_DATE , MEMBERSHIP_STATUS , CANCEL_DATE , CANCELLATION_CATEGORY…" at bounding box center [550, 41] width 642 height 1971
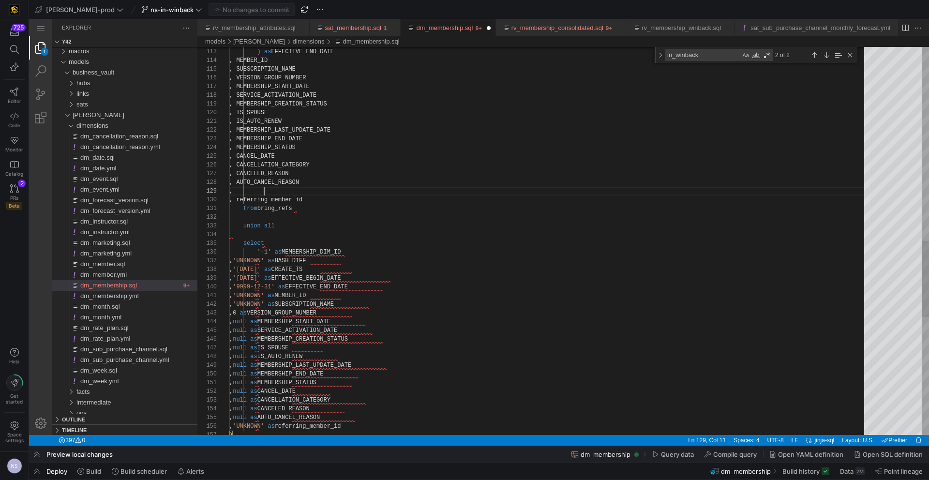
paste textarea "IS_IN_WINBACK"
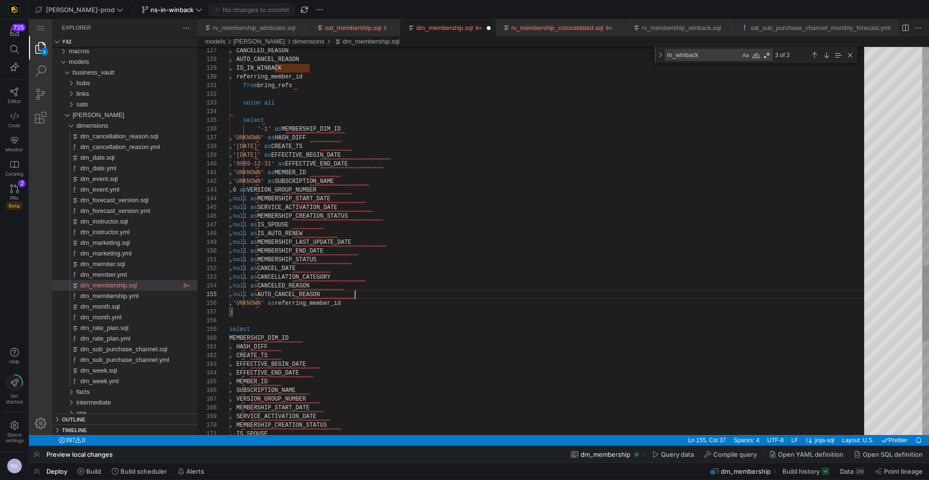
scroll to position [35, 126]
paste textarea "IS_IN_WINBACK"
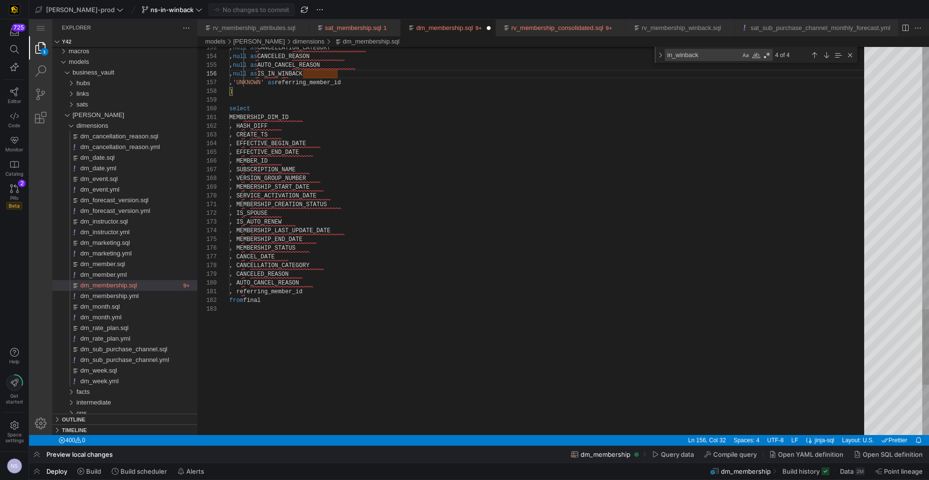
paste textarea "IS_IN_WINBACK"
type textarea ", IS_IN_WINBACK , referring_member_id from final"
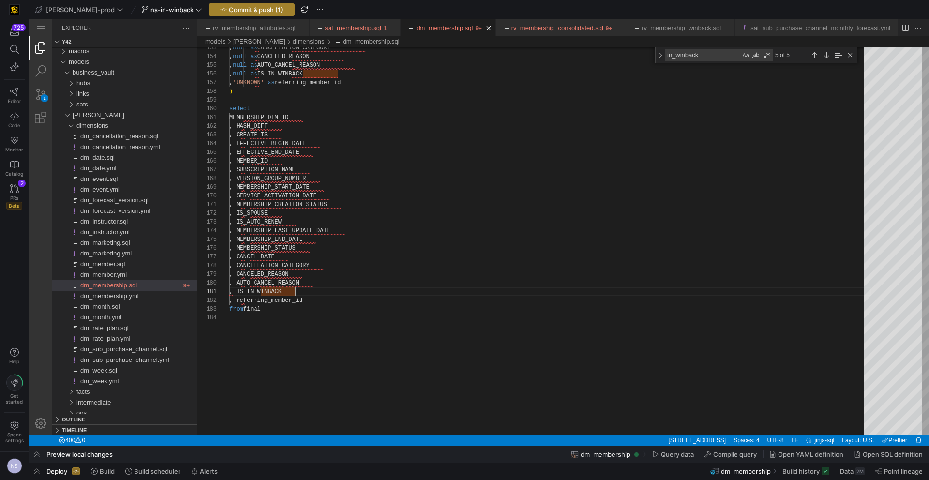
click at [237, 6] on span "Commit & push (1)" at bounding box center [256, 10] width 54 height 8
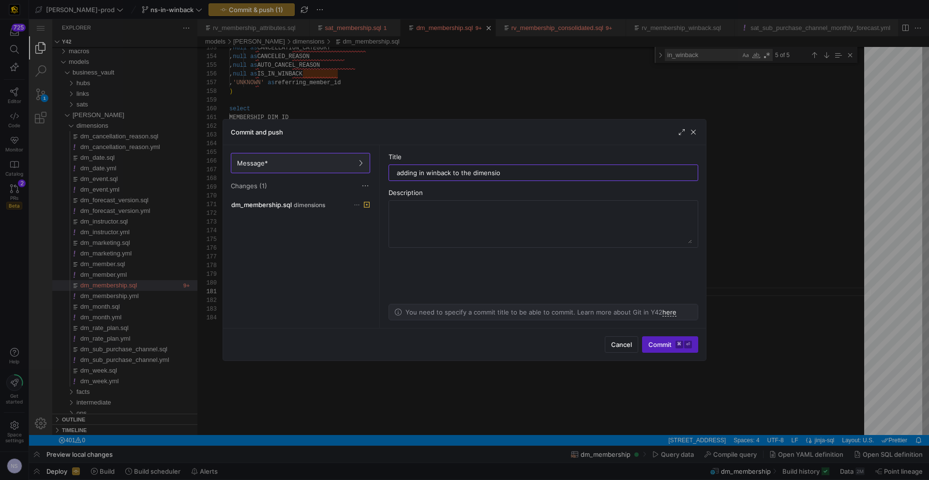
type input "adding in winback to the dimension"
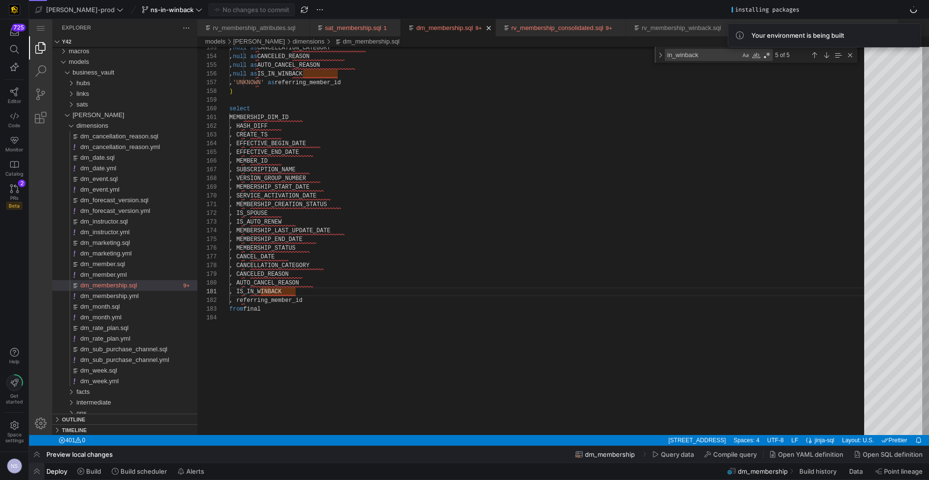
click at [39, 470] on span "button" at bounding box center [36, 471] width 15 height 16
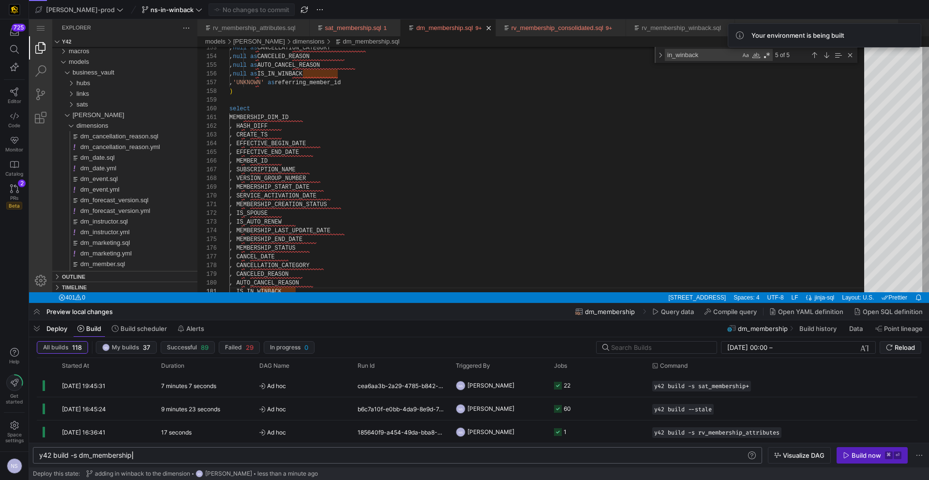
click at [175, 457] on div "y42 build -s dm_membership" at bounding box center [392, 455] width 707 height 8
type textarea "y42 build --stale"
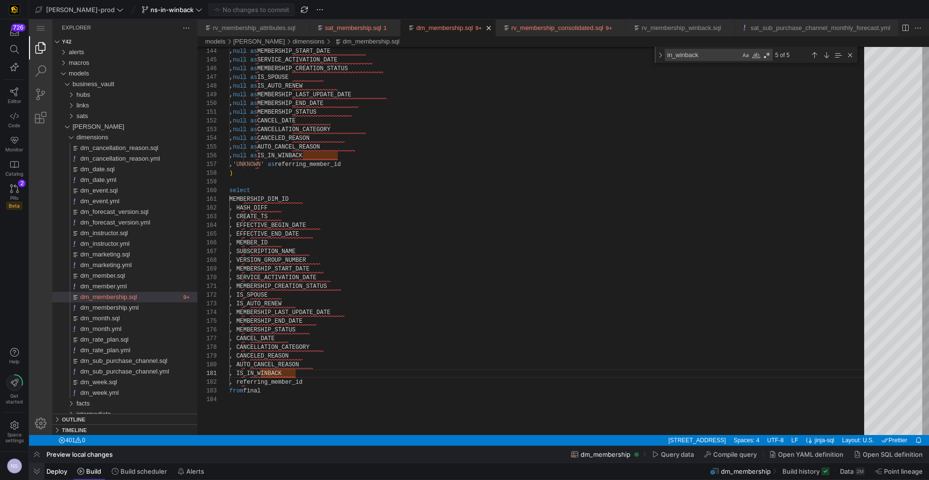
click at [39, 469] on span "button" at bounding box center [36, 471] width 15 height 16
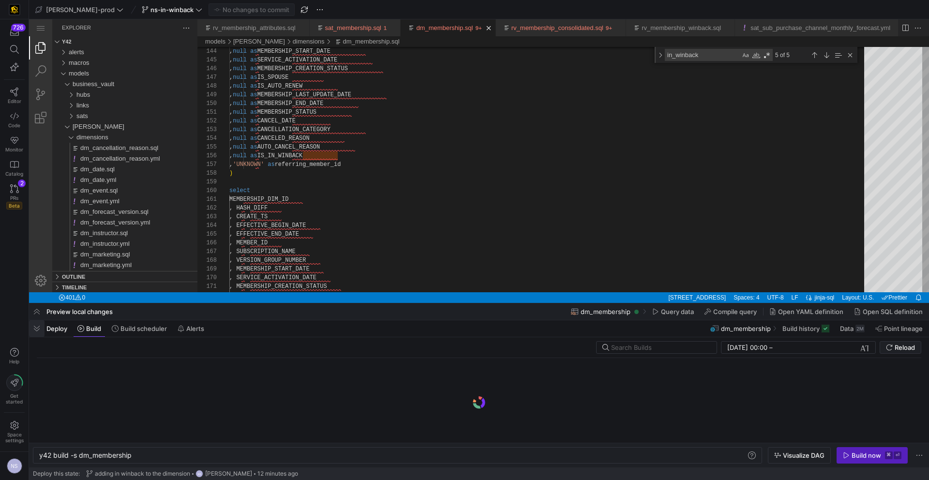
scroll to position [0, 93]
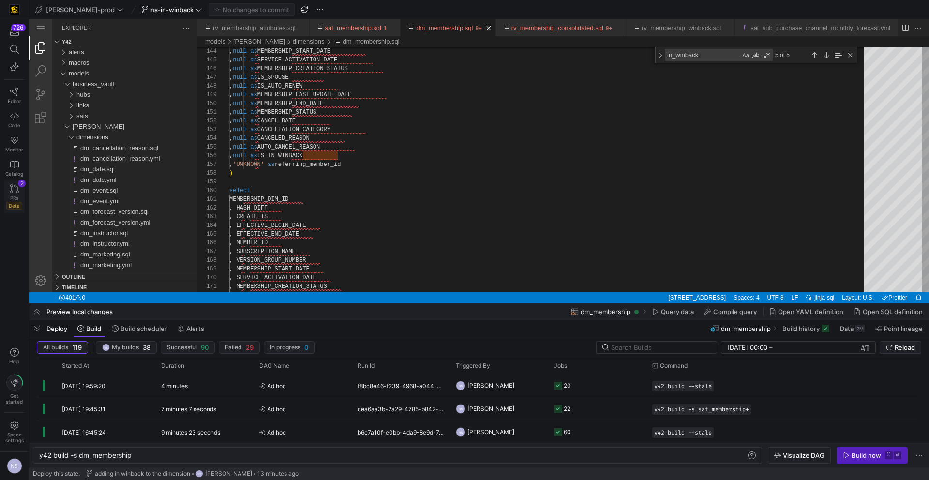
click at [18, 195] on span "PRs" at bounding box center [14, 198] width 8 height 6
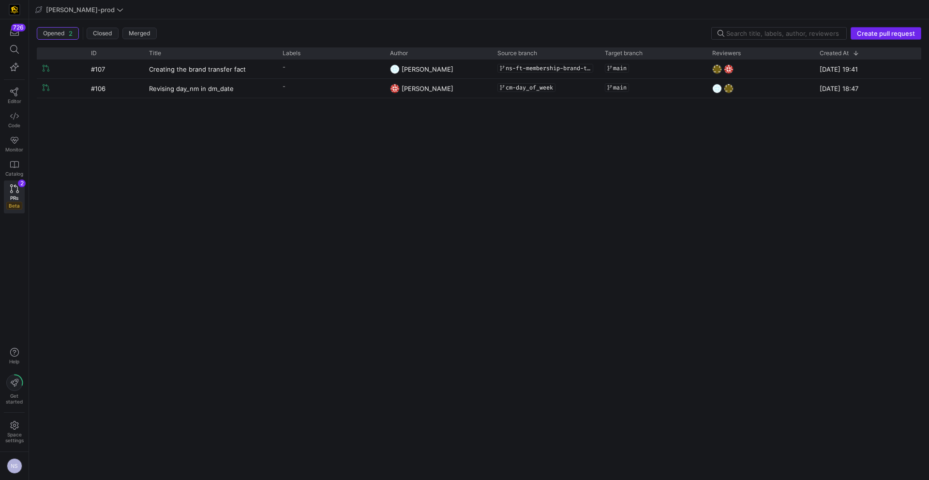
click at [873, 32] on span "Create pull request" at bounding box center [886, 34] width 58 height 8
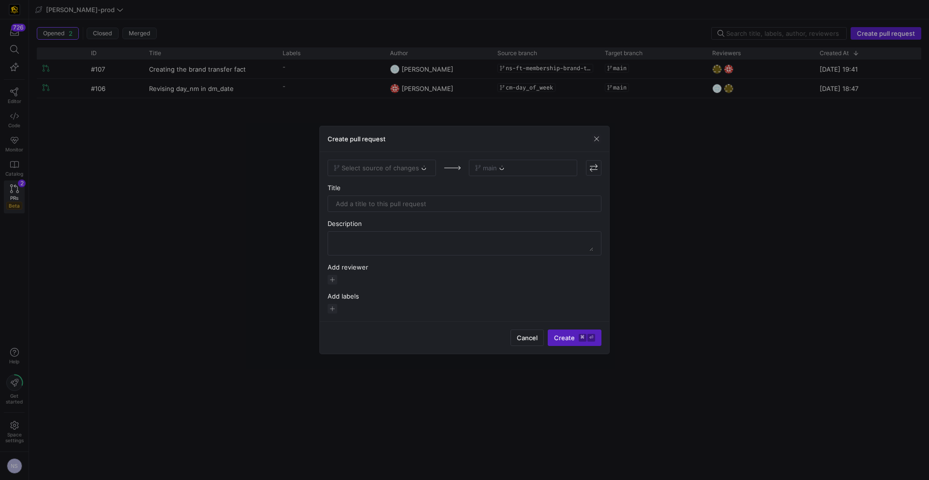
click at [393, 162] on div "Select source of changes" at bounding box center [382, 168] width 108 height 16
drag, startPoint x: 387, startPoint y: 175, endPoint x: 389, endPoint y: 171, distance: 5.2
click at [387, 175] on div "Select source of changes" at bounding box center [382, 168] width 108 height 16
click at [392, 171] on div "Select source of changes" at bounding box center [382, 168] width 108 height 16
click at [411, 173] on div "Select source of changes" at bounding box center [382, 168] width 108 height 16
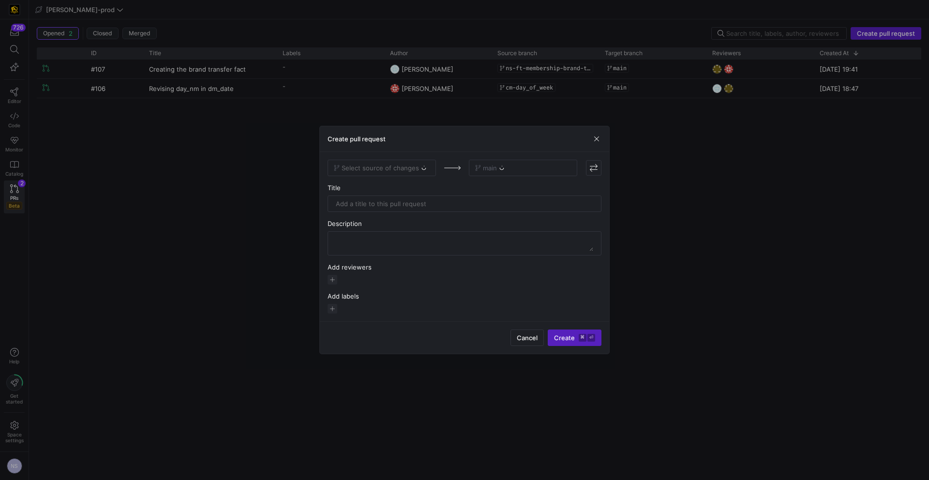
click at [402, 166] on div "Select source of changes" at bounding box center [382, 168] width 108 height 16
click at [409, 164] on div "Select source of changes" at bounding box center [382, 168] width 108 height 16
click at [418, 171] on span "Select source of changes" at bounding box center [382, 168] width 96 height 8
type input "ns-in"
click at [417, 181] on div "ns-in-winback" at bounding box center [382, 184] width 93 height 8
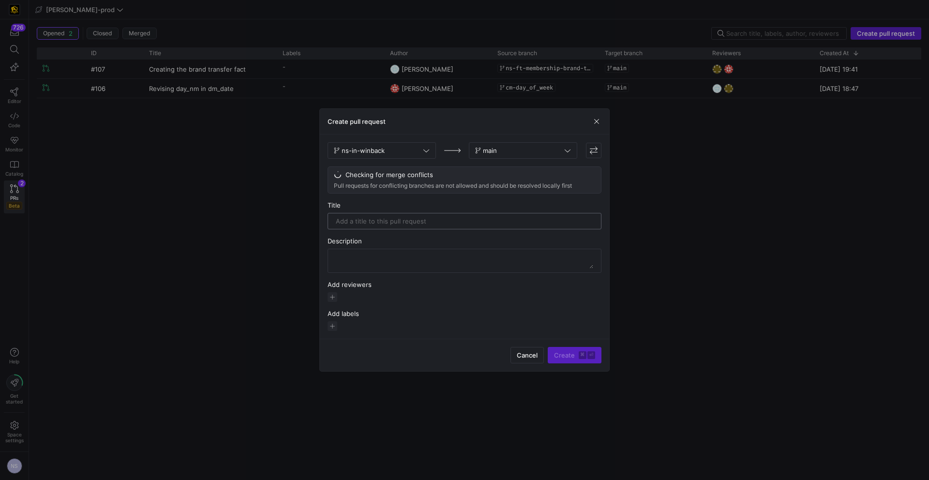
click at [388, 222] on input "text" at bounding box center [464, 221] width 257 height 8
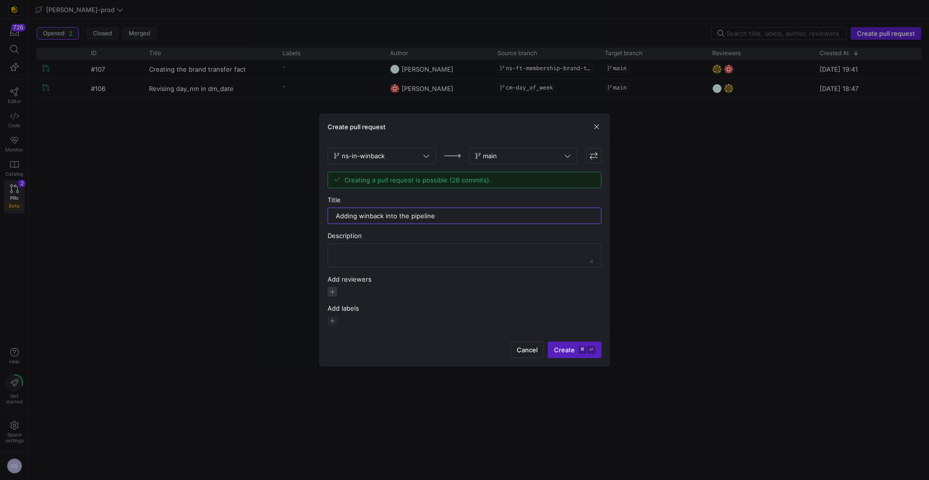
type input "Adding winback into the pipeline"
click at [332, 289] on span "button" at bounding box center [333, 292] width 10 height 10
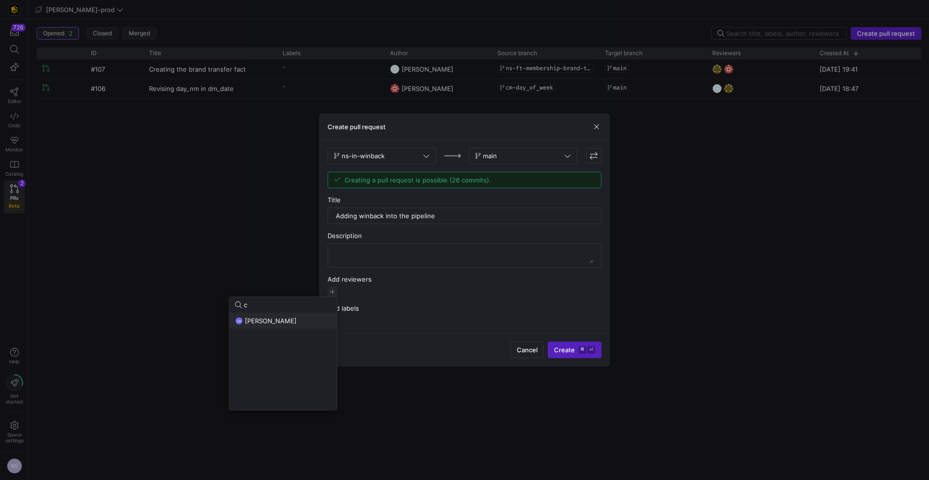
type input "c"
click at [289, 325] on button "CM [PERSON_NAME]" at bounding box center [282, 320] width 107 height 15
click at [267, 307] on input "c" at bounding box center [287, 305] width 87 height 8
type input "[PERSON_NAME]"
click at [276, 340] on span "[PERSON_NAME]" at bounding box center [271, 337] width 52 height 8
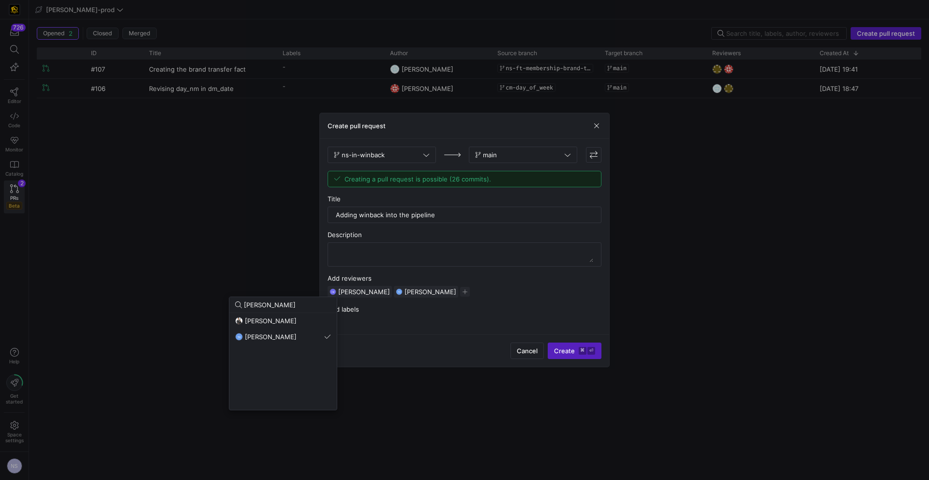
click at [448, 312] on div at bounding box center [464, 240] width 929 height 480
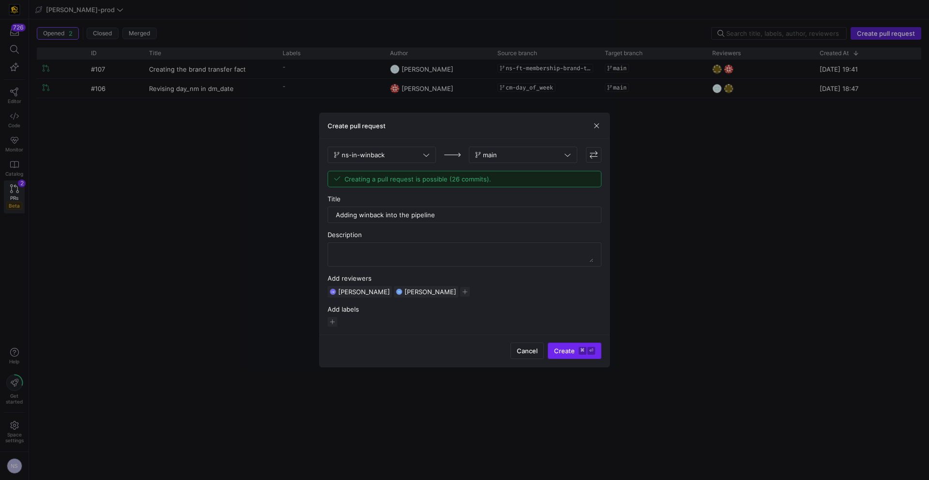
click at [572, 349] on span "Create ⌘ ⏎" at bounding box center [574, 351] width 41 height 8
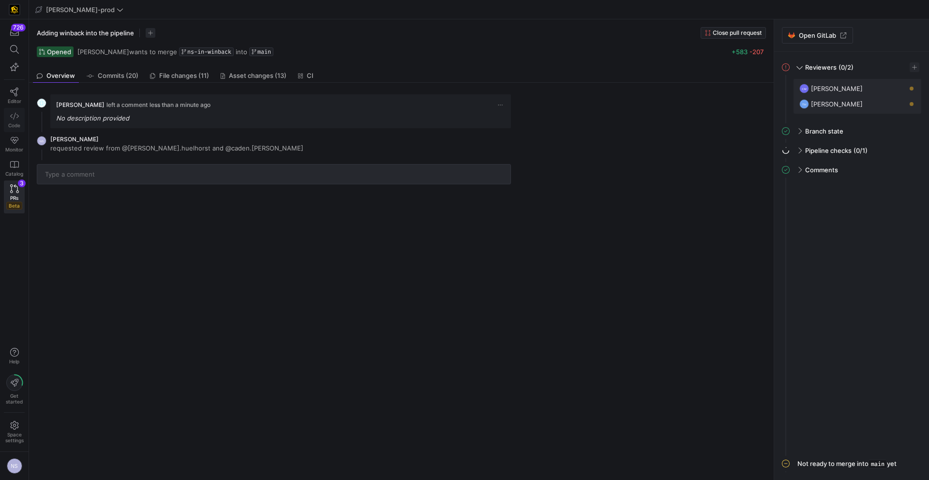
click at [20, 121] on link "Code" at bounding box center [14, 120] width 21 height 24
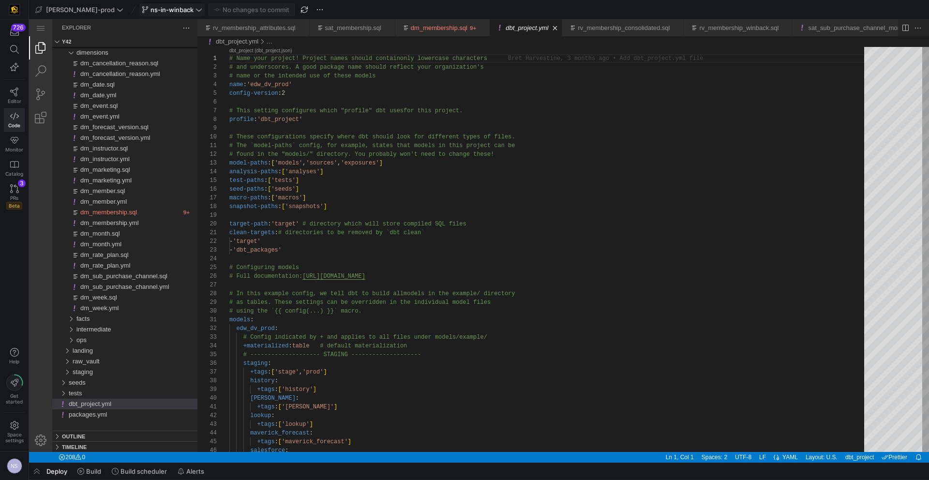
click at [156, 6] on span "ns-in-winback" at bounding box center [171, 10] width 43 height 8
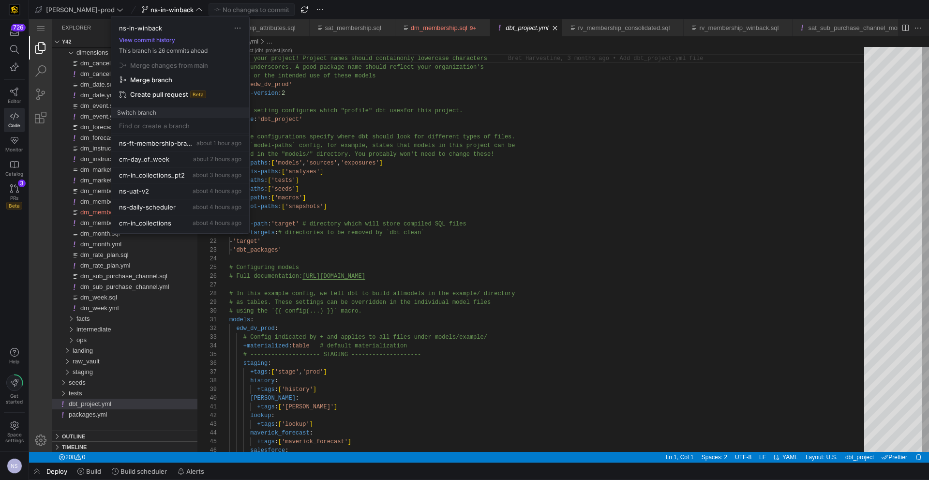
scroll to position [74, 0]
click at [171, 195] on span "ns-daily-scheduler" at bounding box center [147, 196] width 57 height 8
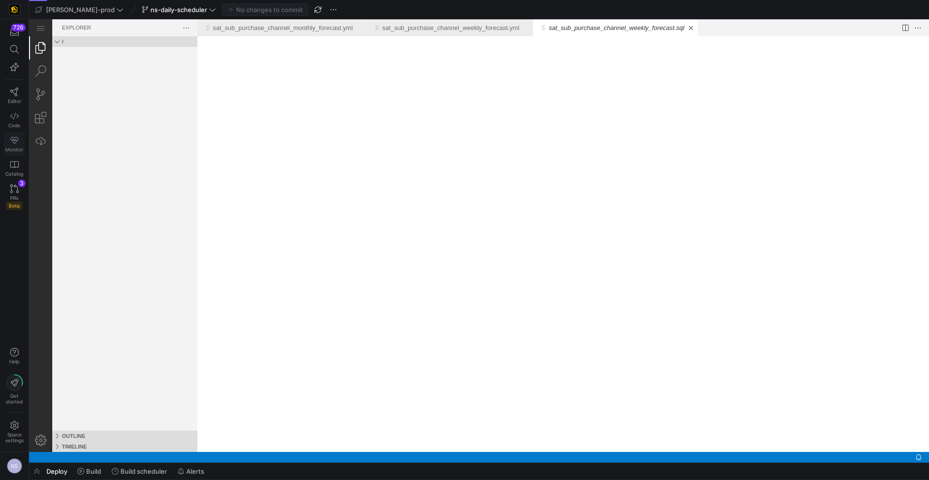
click at [11, 140] on icon at bounding box center [15, 140] width 8 height 7
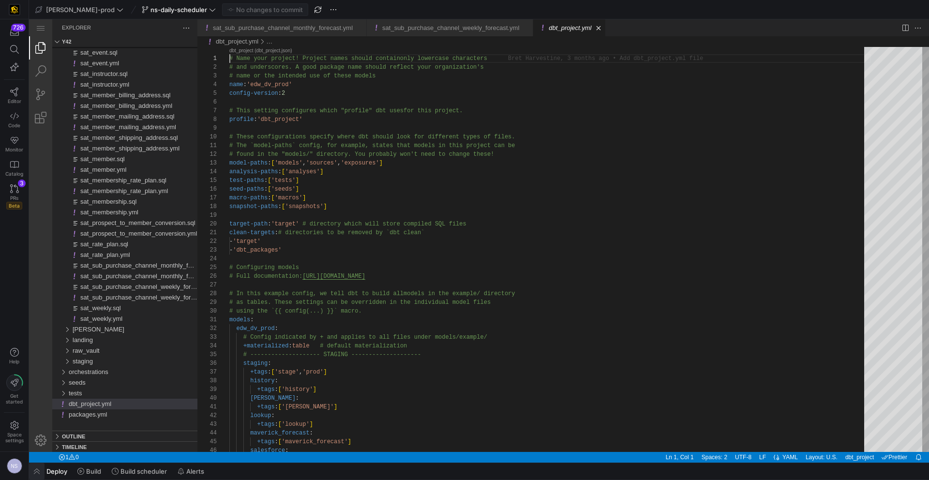
click at [38, 471] on span "button" at bounding box center [36, 471] width 15 height 16
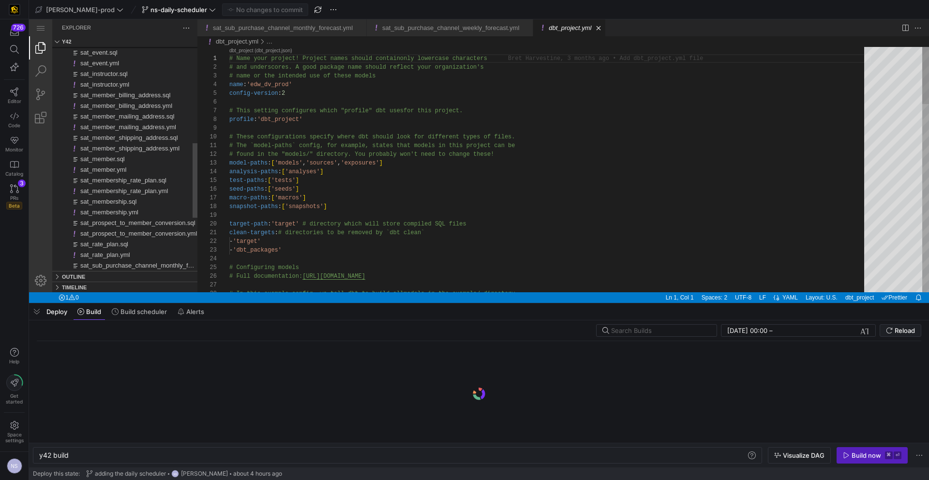
scroll to position [0, 29]
click at [154, 313] on span "Build scheduler" at bounding box center [143, 312] width 46 height 8
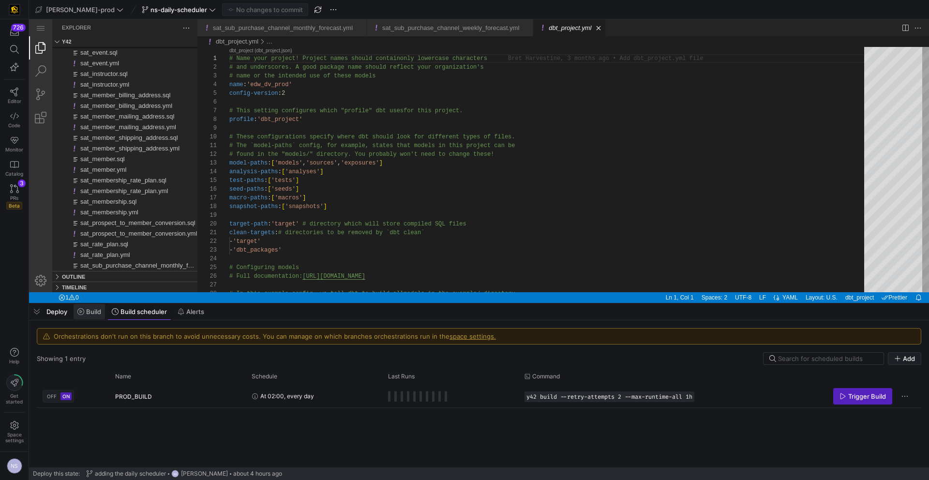
click at [82, 311] on icon at bounding box center [80, 311] width 7 height 7
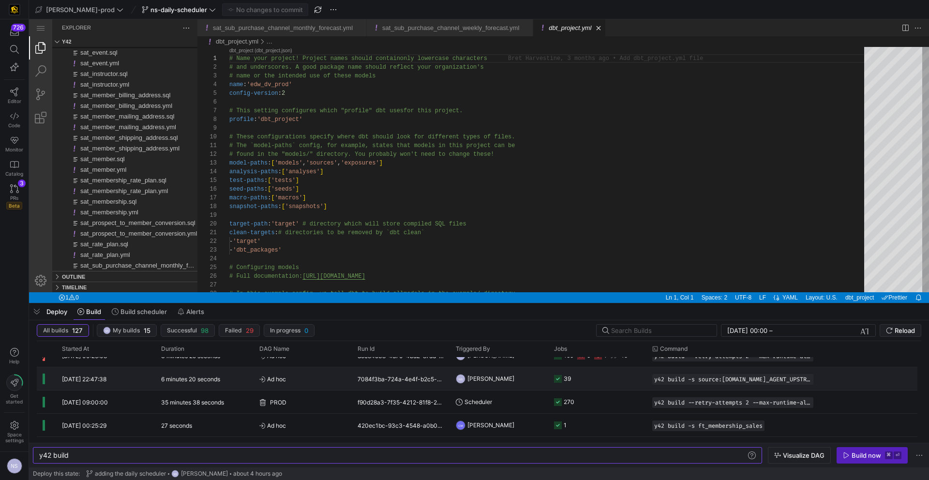
scroll to position [65, 0]
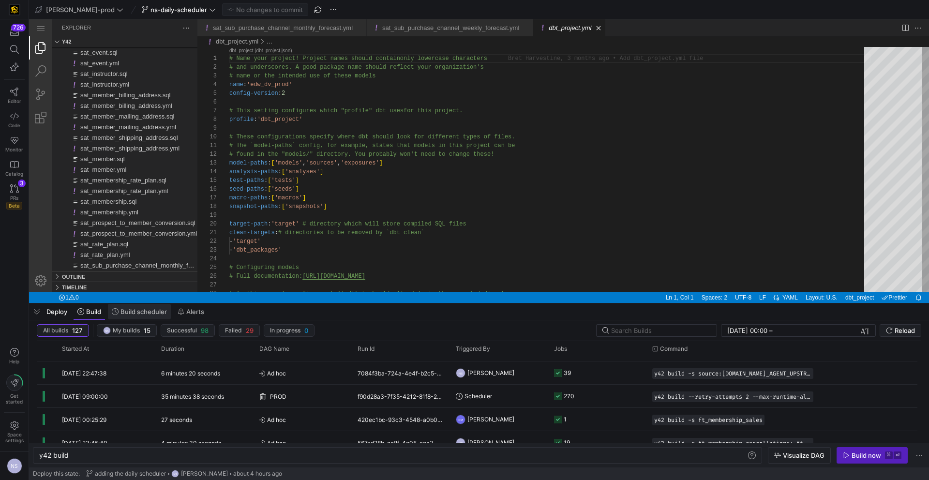
click at [135, 311] on span "Build scheduler" at bounding box center [143, 312] width 46 height 8
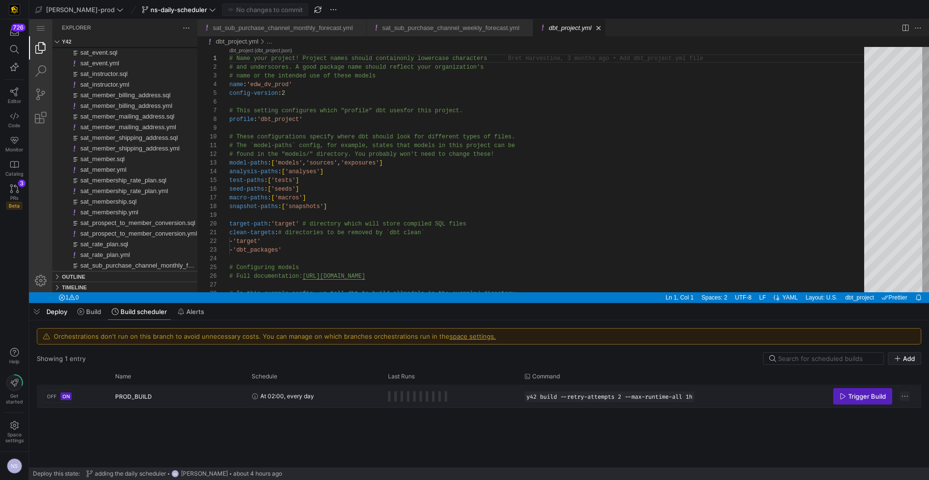
click at [909, 396] on span "Press SPACE to select this row." at bounding box center [905, 396] width 10 height 10
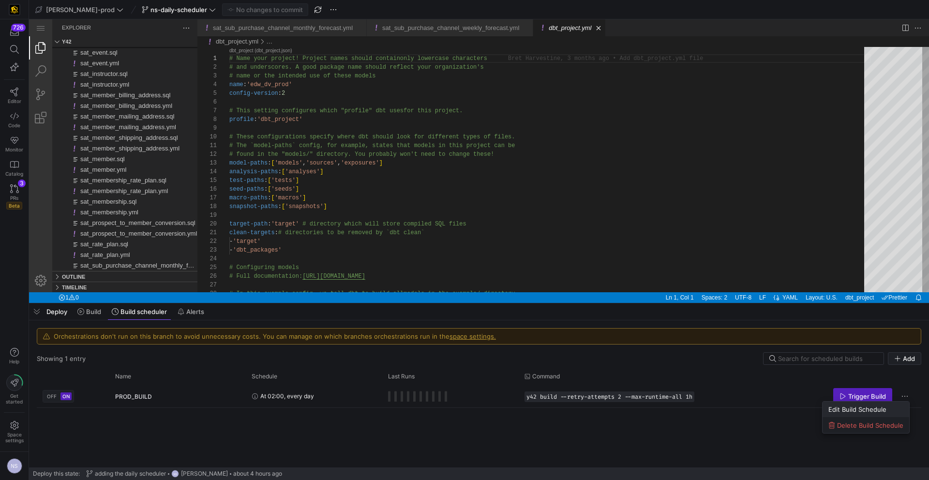
click at [884, 407] on span "Edit Build Schedule" at bounding box center [857, 409] width 58 height 8
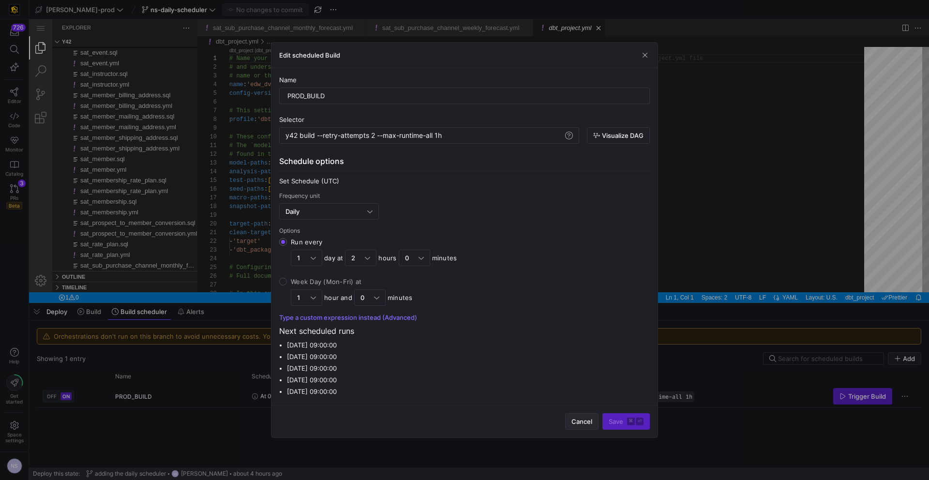
click at [590, 424] on span "Cancel" at bounding box center [581, 422] width 21 height 8
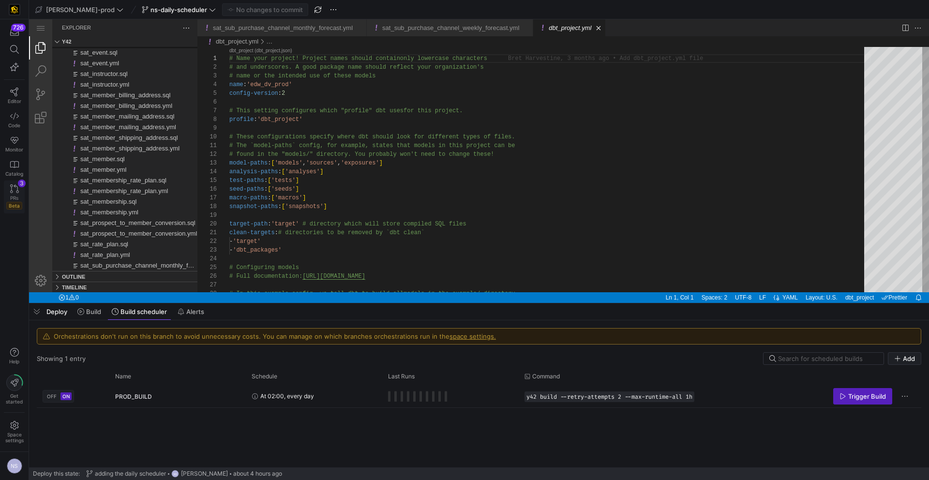
click at [18, 193] on icon at bounding box center [14, 188] width 9 height 9
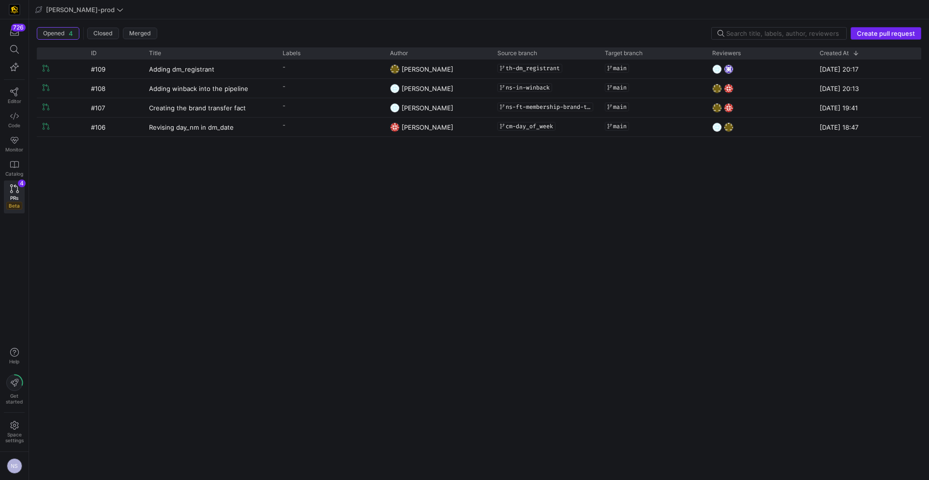
click at [898, 37] on span "button" at bounding box center [886, 34] width 70 height 12
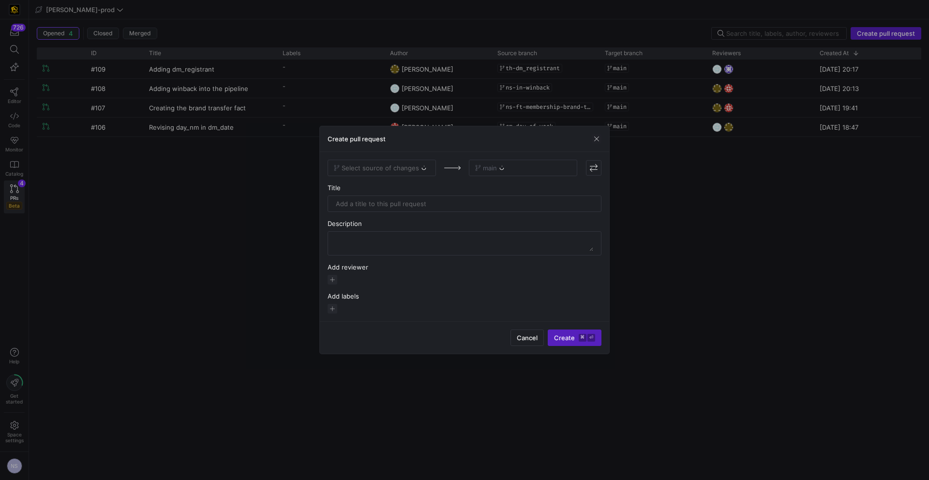
click at [374, 167] on div "Select source of changes" at bounding box center [382, 168] width 108 height 16
click at [386, 168] on div "Select source of changes" at bounding box center [382, 168] width 108 height 16
click at [370, 170] on div "Select source of changes" at bounding box center [382, 168] width 108 height 16
drag, startPoint x: 409, startPoint y: 170, endPoint x: 400, endPoint y: 169, distance: 9.2
click at [409, 170] on div "Select source of changes" at bounding box center [382, 168] width 108 height 16
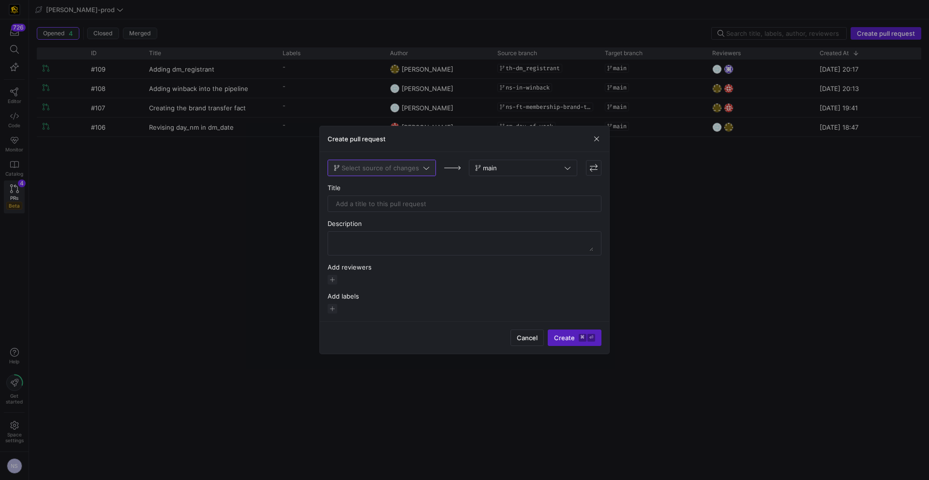
click at [400, 170] on span "Select source of changes" at bounding box center [380, 168] width 77 height 8
type input "sche"
click at [392, 184] on div "ns-daily-scheduler" at bounding box center [382, 184] width 93 height 8
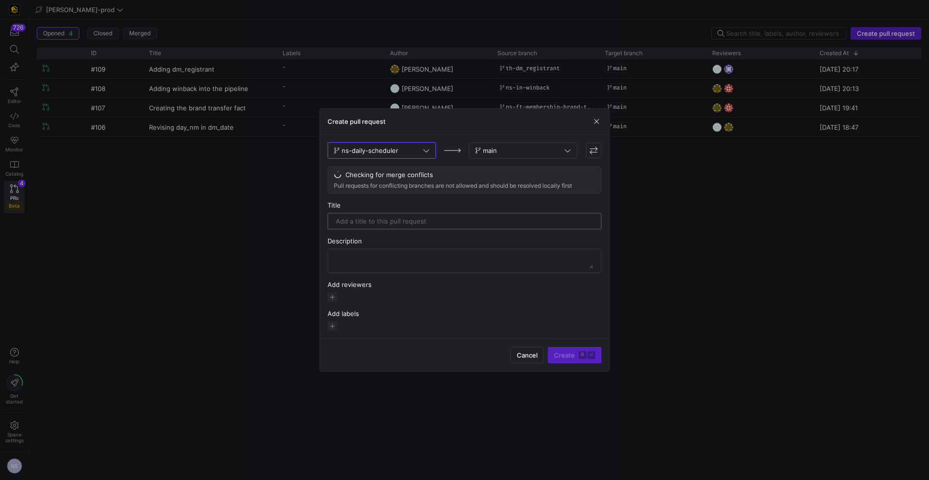
click at [384, 222] on input "text" at bounding box center [464, 221] width 257 height 8
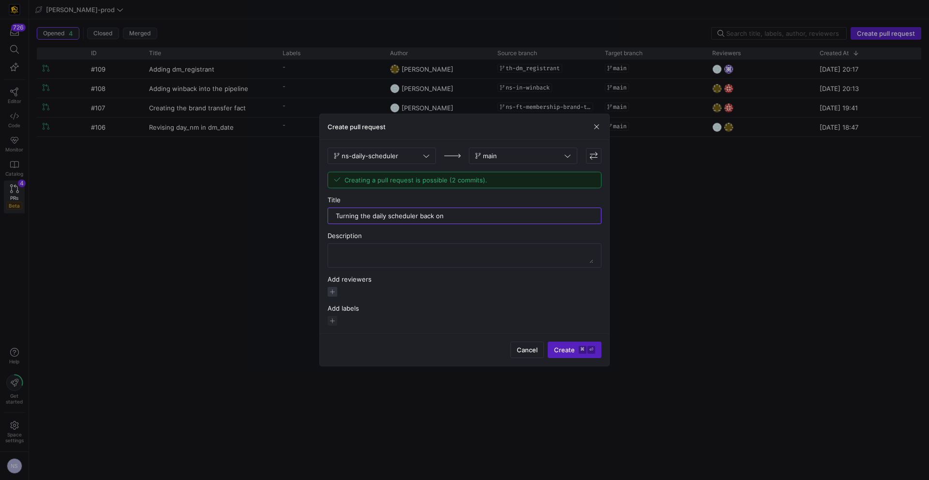
type input "Turning the daily scheduler back on"
click at [332, 288] on span "button" at bounding box center [333, 292] width 10 height 10
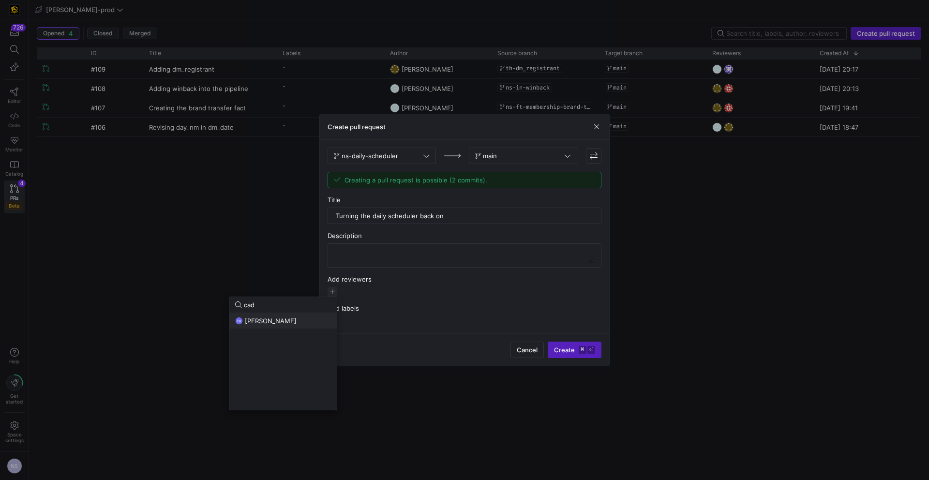
click at [271, 327] on button "CM [PERSON_NAME]" at bounding box center [282, 320] width 107 height 15
click at [256, 307] on input "cad" at bounding box center [287, 305] width 87 height 8
type input "tomm"
click at [250, 333] on span "[PERSON_NAME]" at bounding box center [271, 337] width 52 height 8
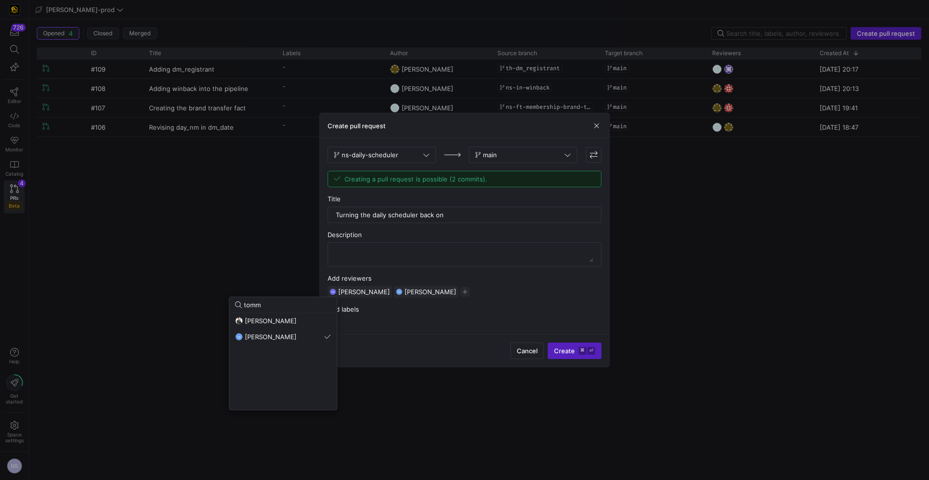
click at [583, 321] on div at bounding box center [464, 240] width 929 height 480
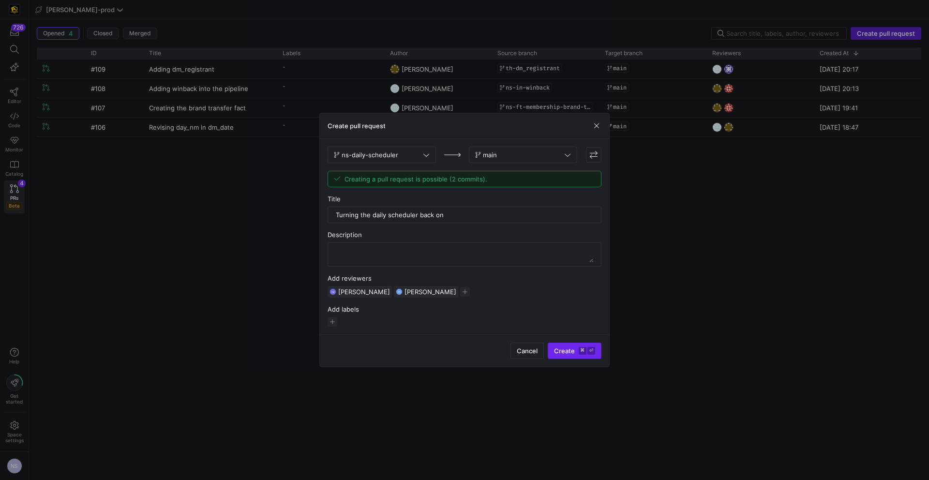
click at [573, 344] on span "submit" at bounding box center [574, 350] width 53 height 15
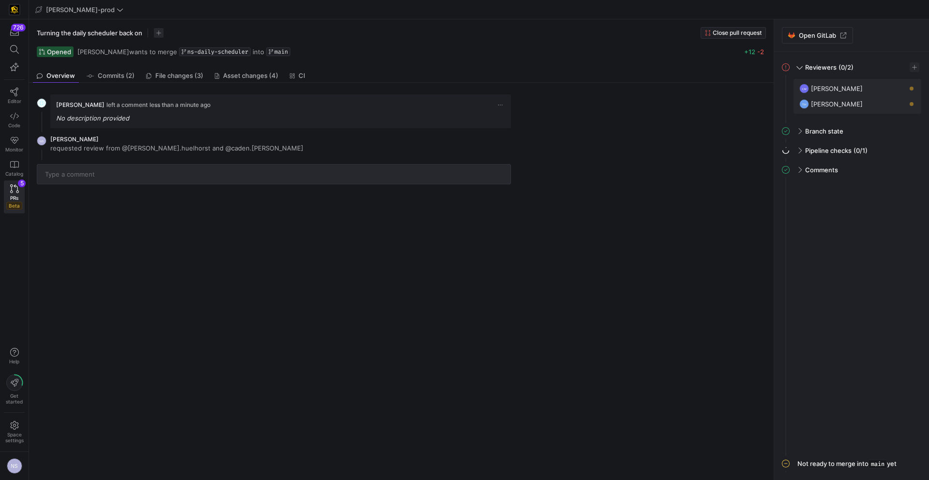
click at [3, 191] on div "726 Editor Code Monitor Catalog PRs Beta 5" at bounding box center [14, 118] width 29 height 198
click at [18, 194] on link "PRs Beta 5" at bounding box center [14, 196] width 21 height 33
